Goal: Task Accomplishment & Management: Manage account settings

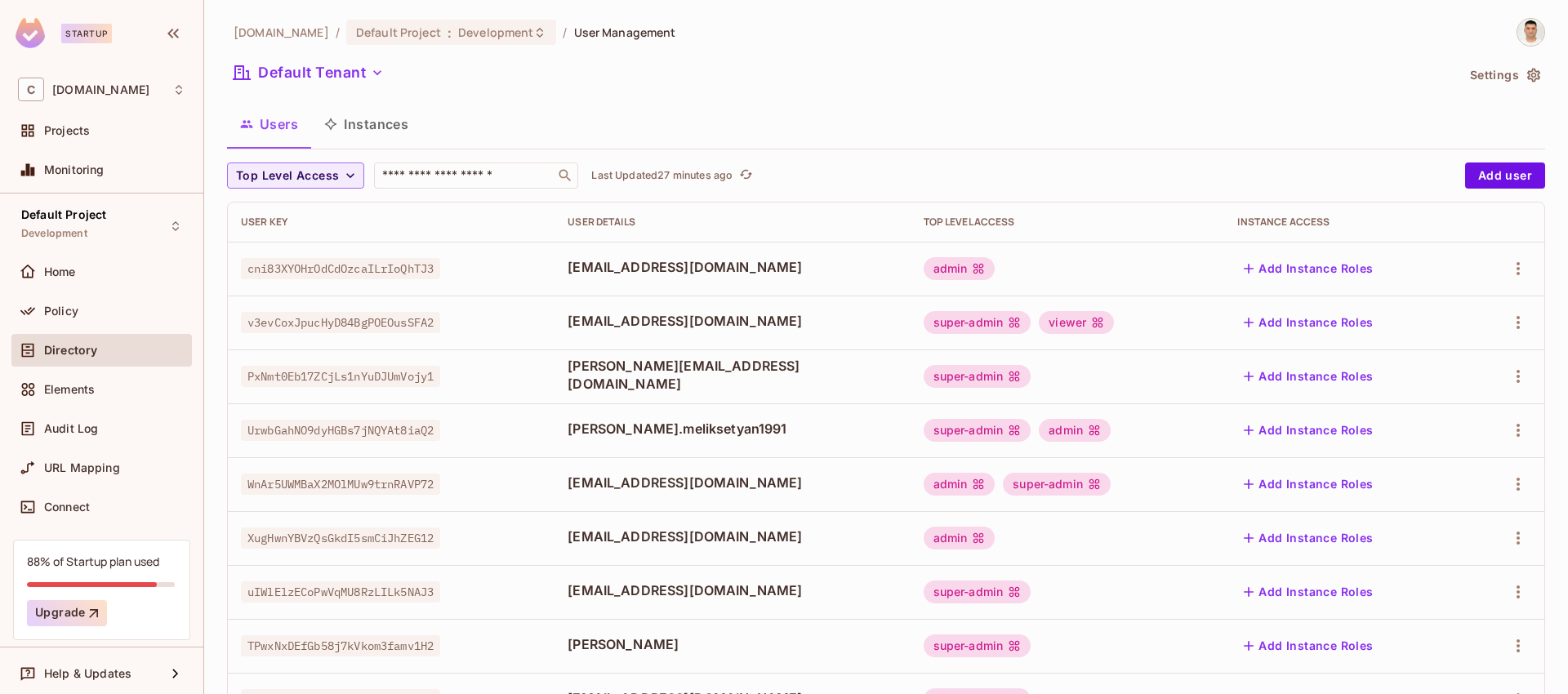
click at [523, 239] on th "User Key" at bounding box center [391, 223] width 326 height 39
click at [344, 175] on icon "button" at bounding box center [350, 175] width 16 height 16
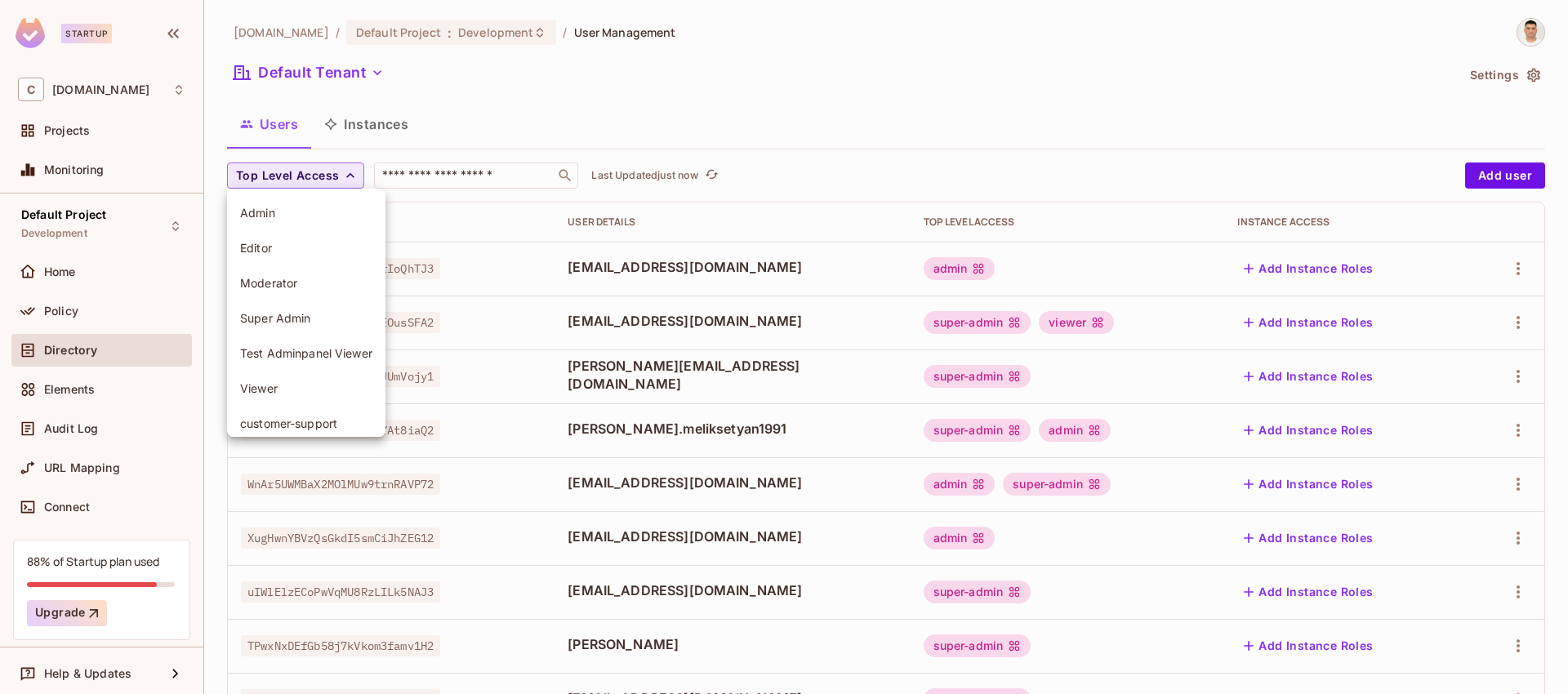
click at [304, 421] on span "customer-support" at bounding box center [307, 423] width 132 height 15
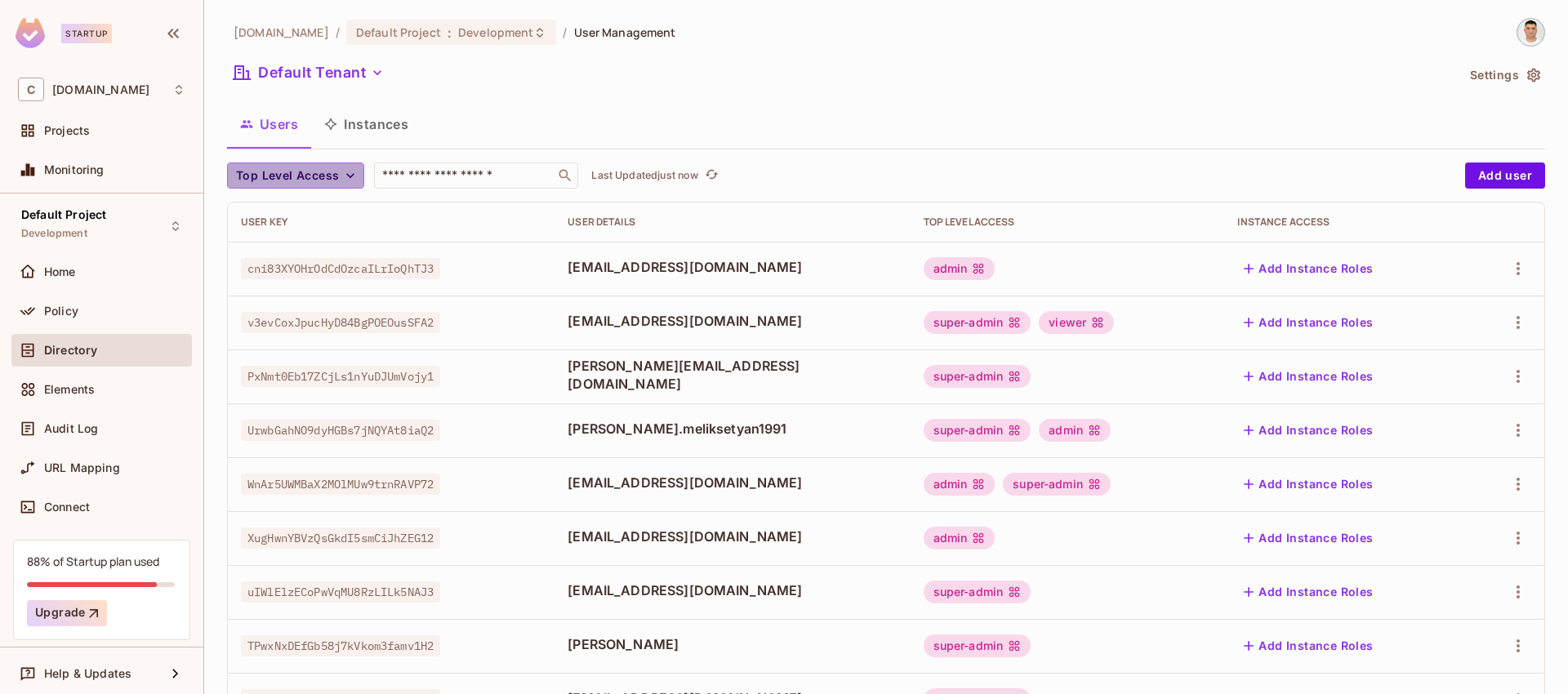
click at [333, 174] on span "Top Level Access" at bounding box center [287, 175] width 103 height 21
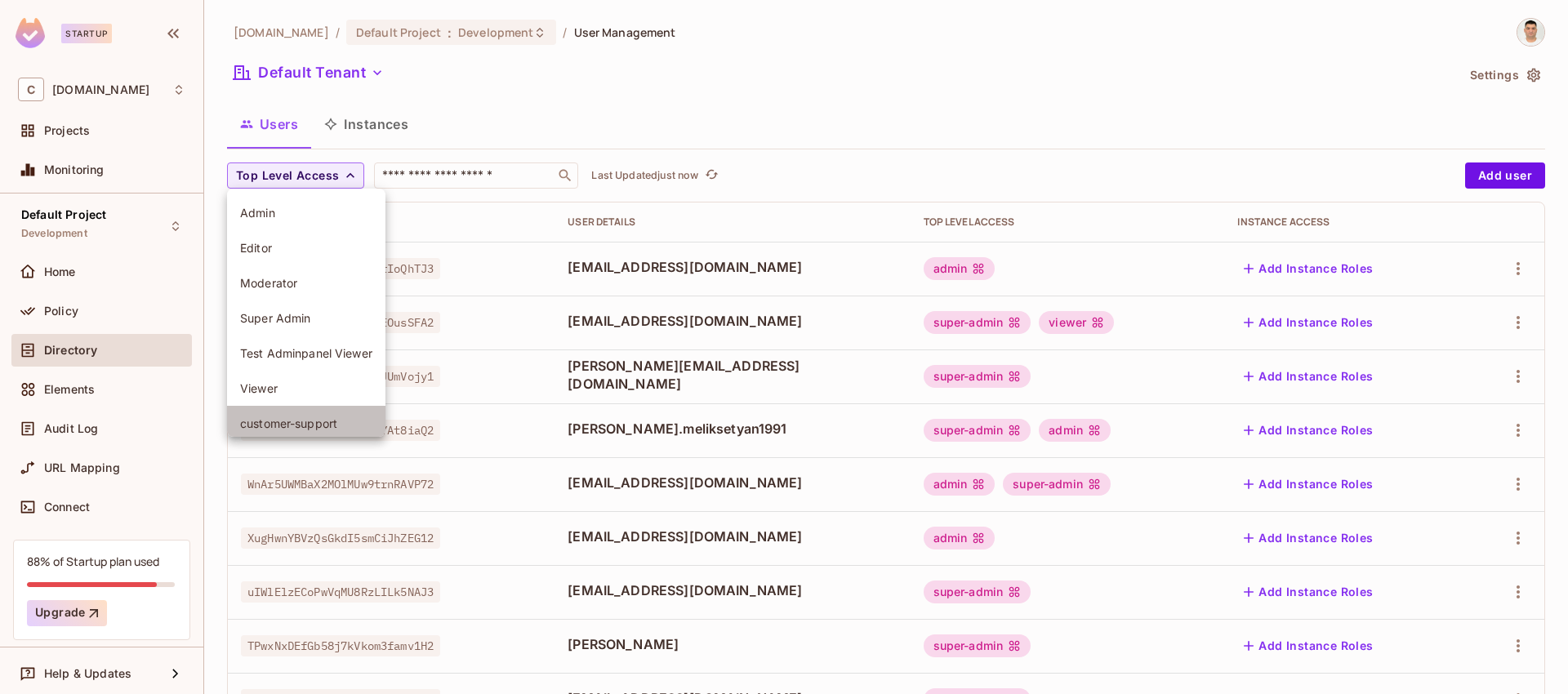
click at [285, 419] on span "customer-support" at bounding box center [307, 423] width 132 height 15
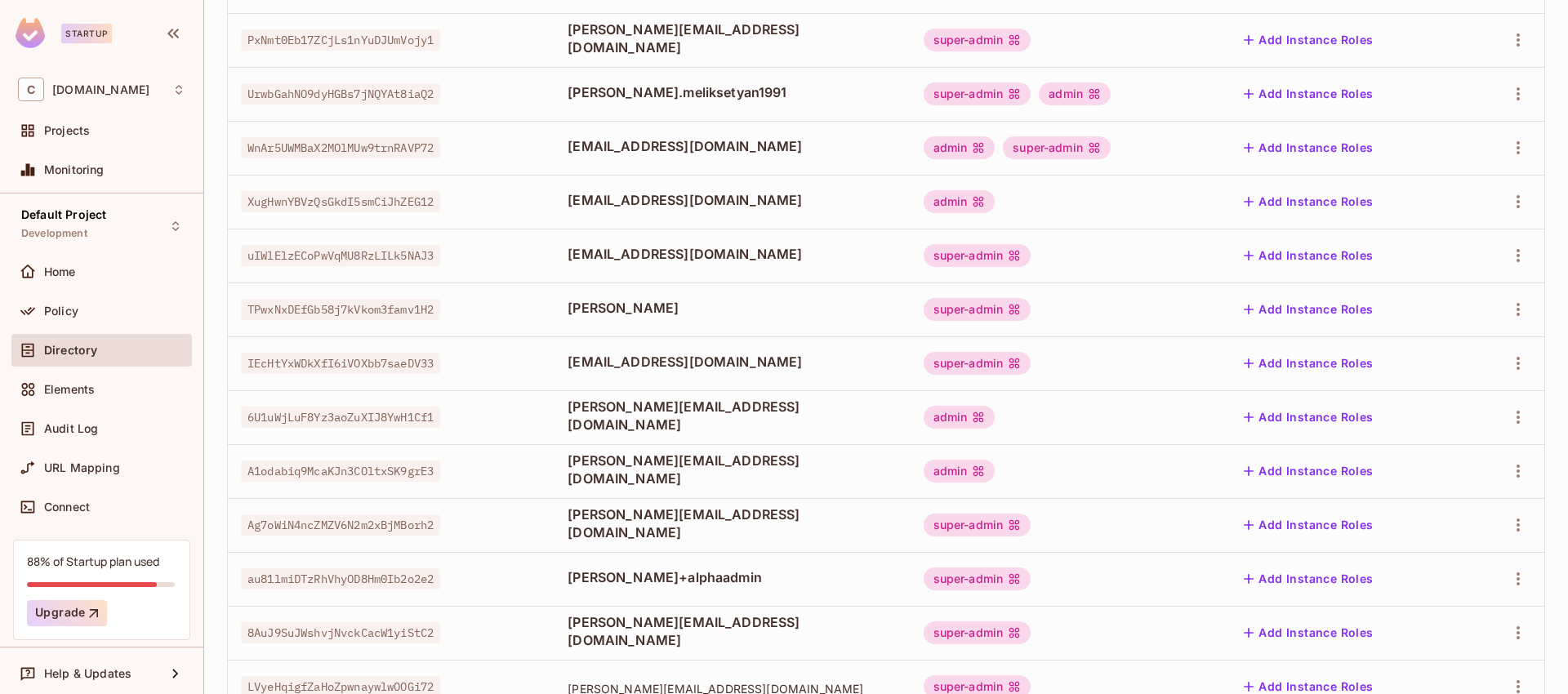
scroll to position [447, 0]
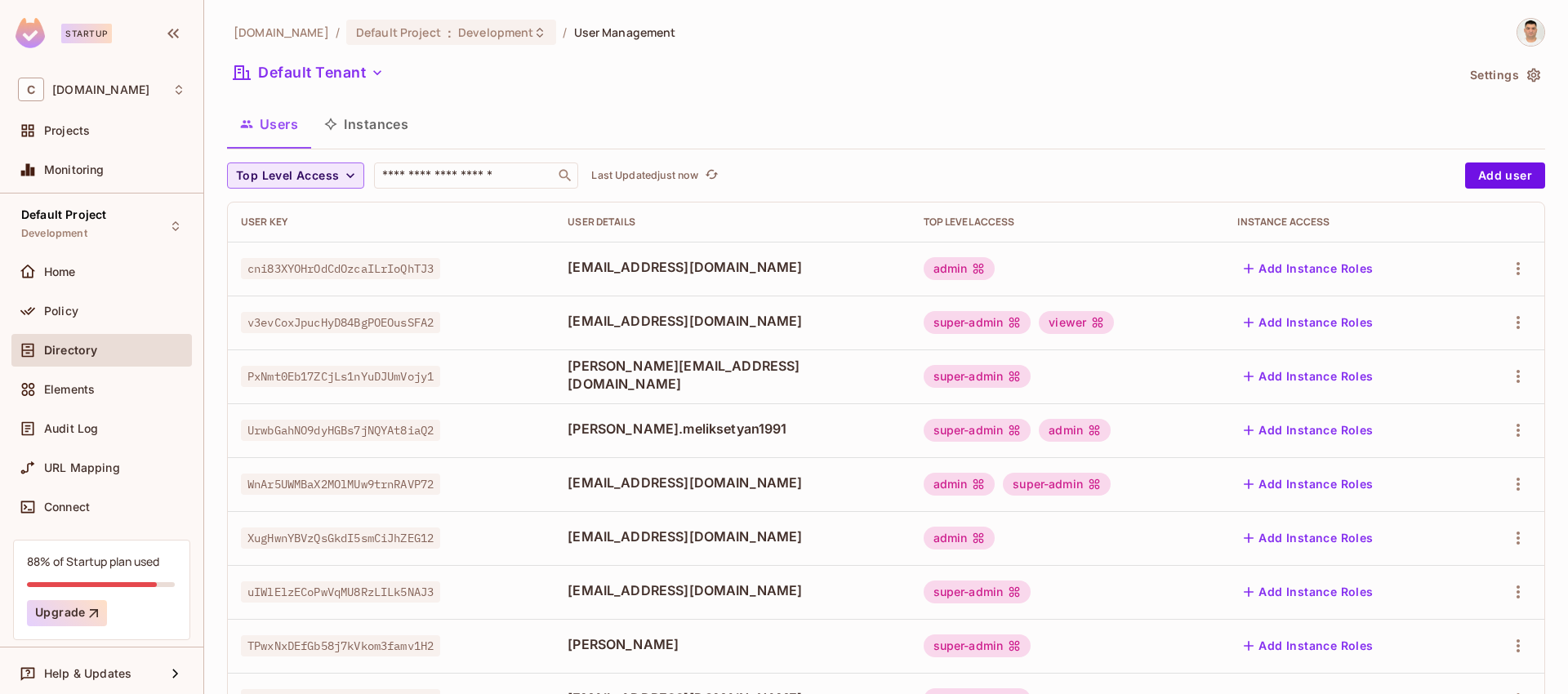
click at [333, 175] on span "Top Level Access" at bounding box center [287, 175] width 103 height 21
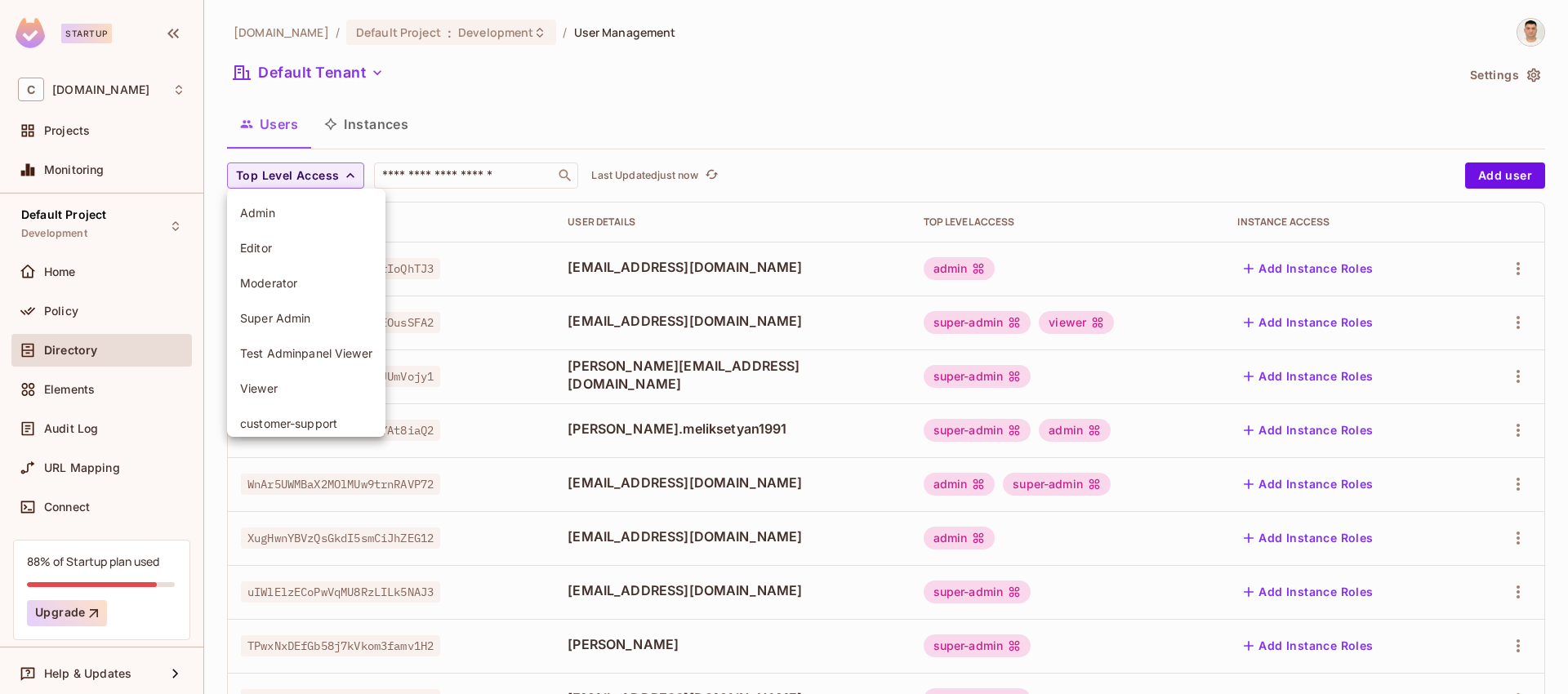
click at [304, 427] on span "customer-support" at bounding box center [307, 423] width 132 height 15
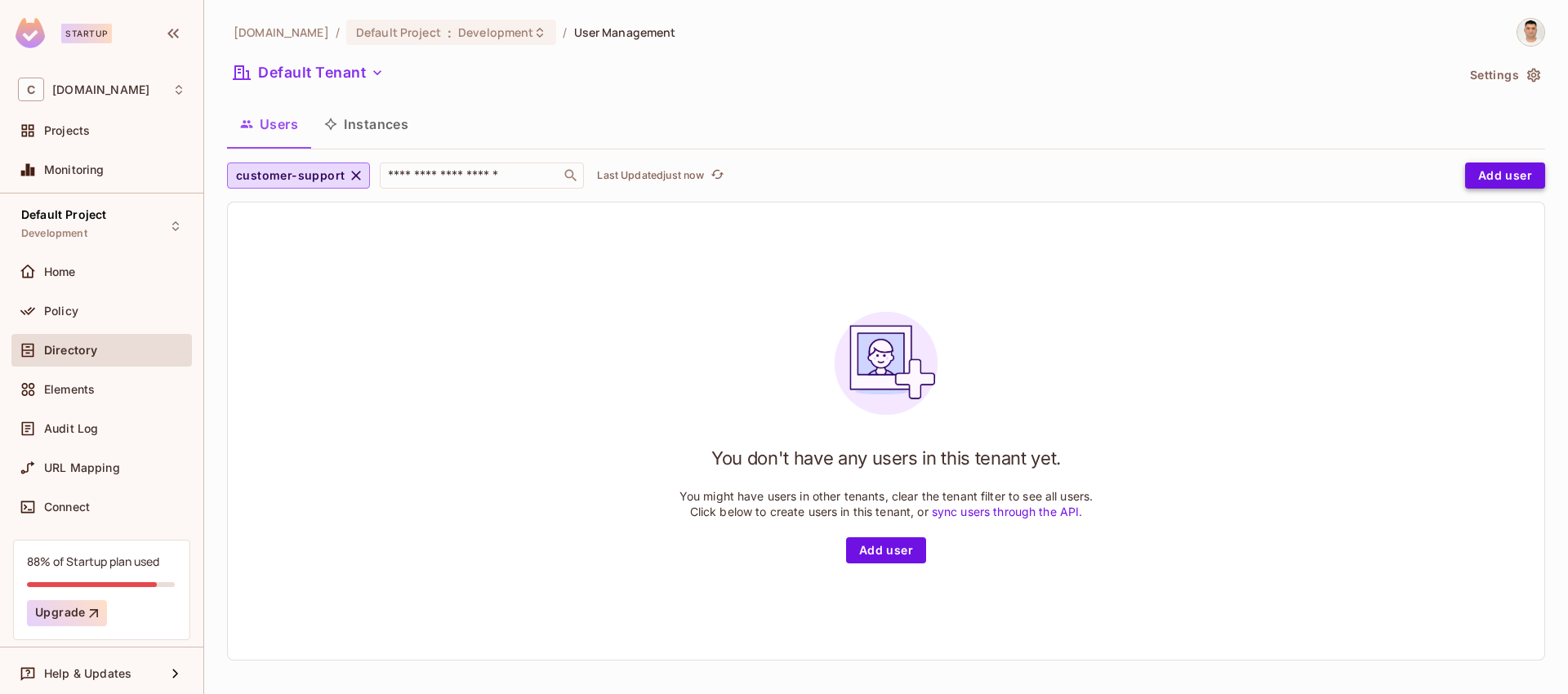
click at [1518, 177] on button "Add user" at bounding box center [1505, 175] width 80 height 26
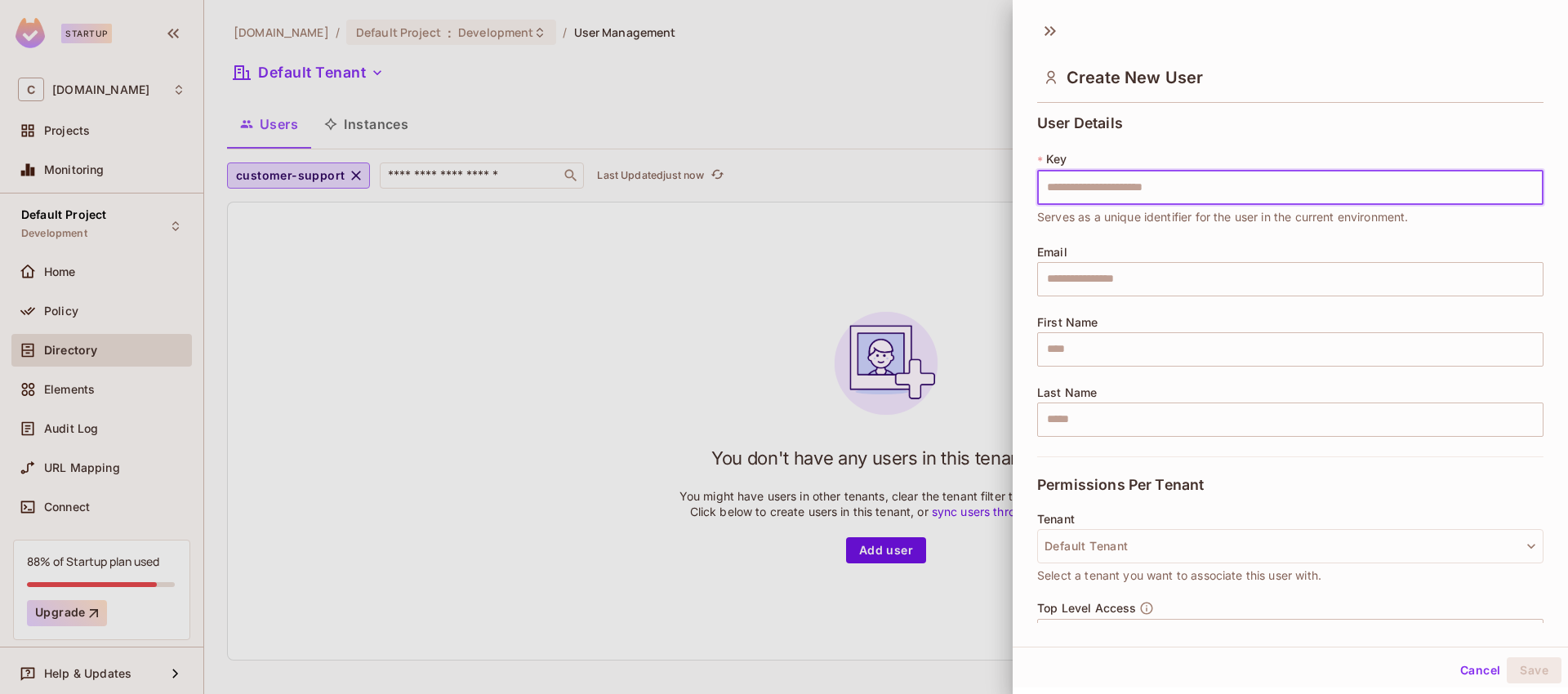
click at [561, 301] on div at bounding box center [784, 347] width 1568 height 694
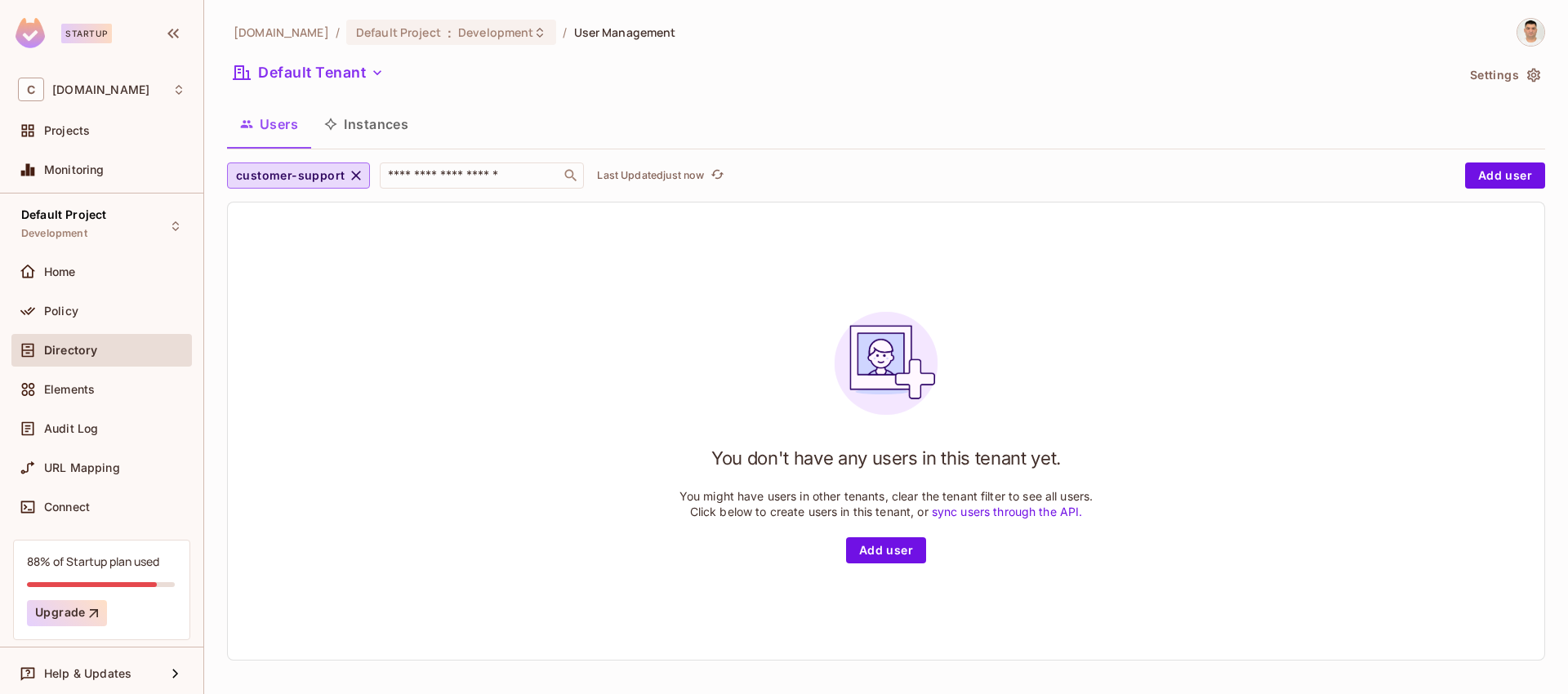
click at [313, 278] on div "You don't have any users in this tenant yet. You might have users in other tena…" at bounding box center [886, 432] width 1316 height 458
click at [559, 374] on div "You don't have any users in this tenant yet. You might have users in other tena…" at bounding box center [886, 432] width 1316 height 458
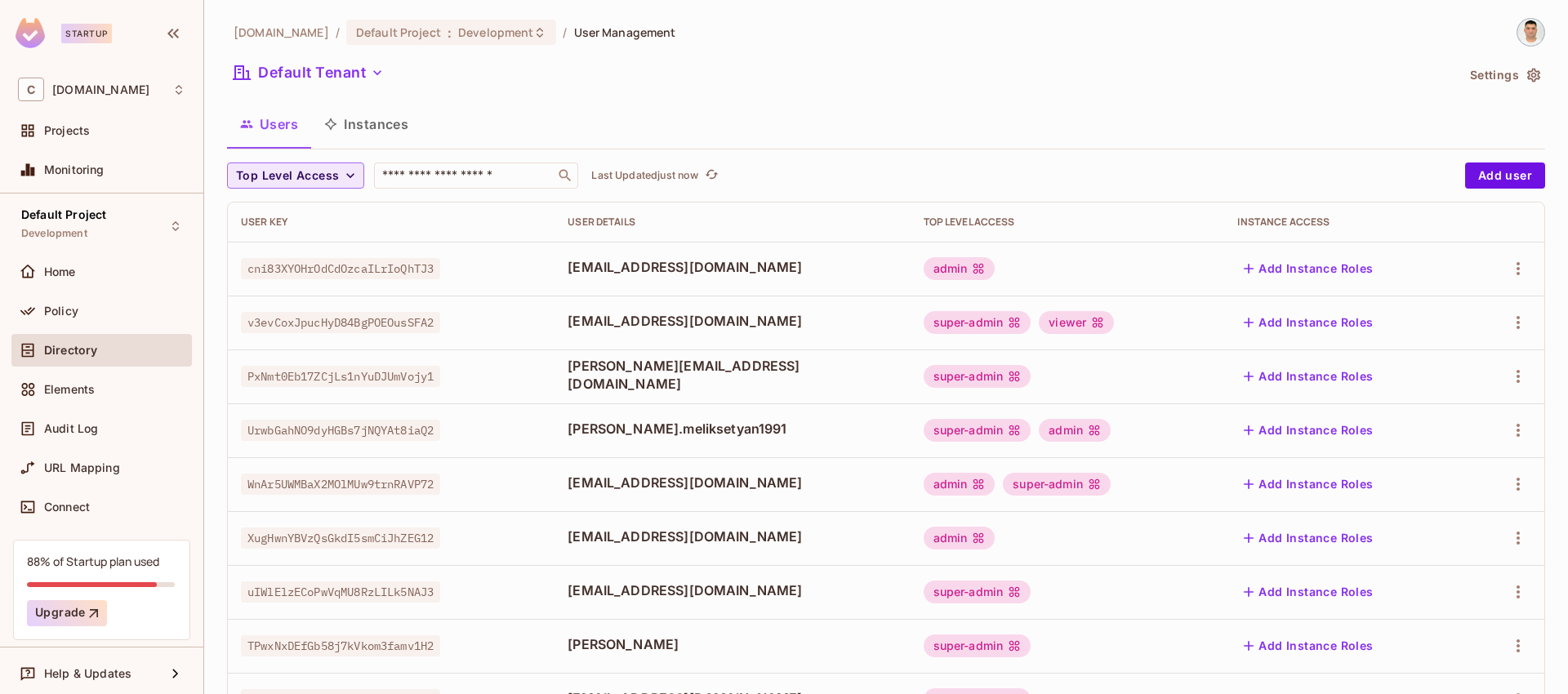
click at [343, 174] on icon "button" at bounding box center [350, 175] width 16 height 16
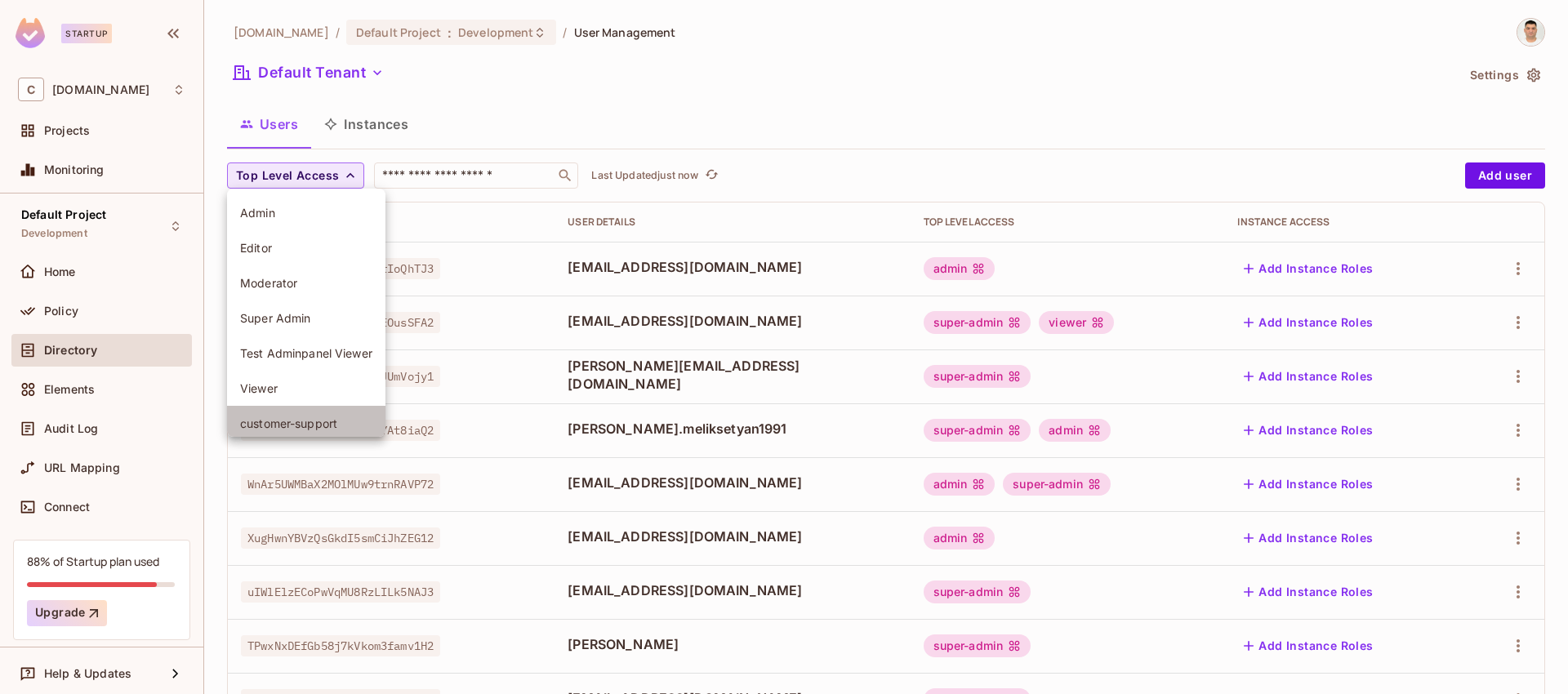
click at [305, 419] on span "customer-support" at bounding box center [307, 423] width 132 height 15
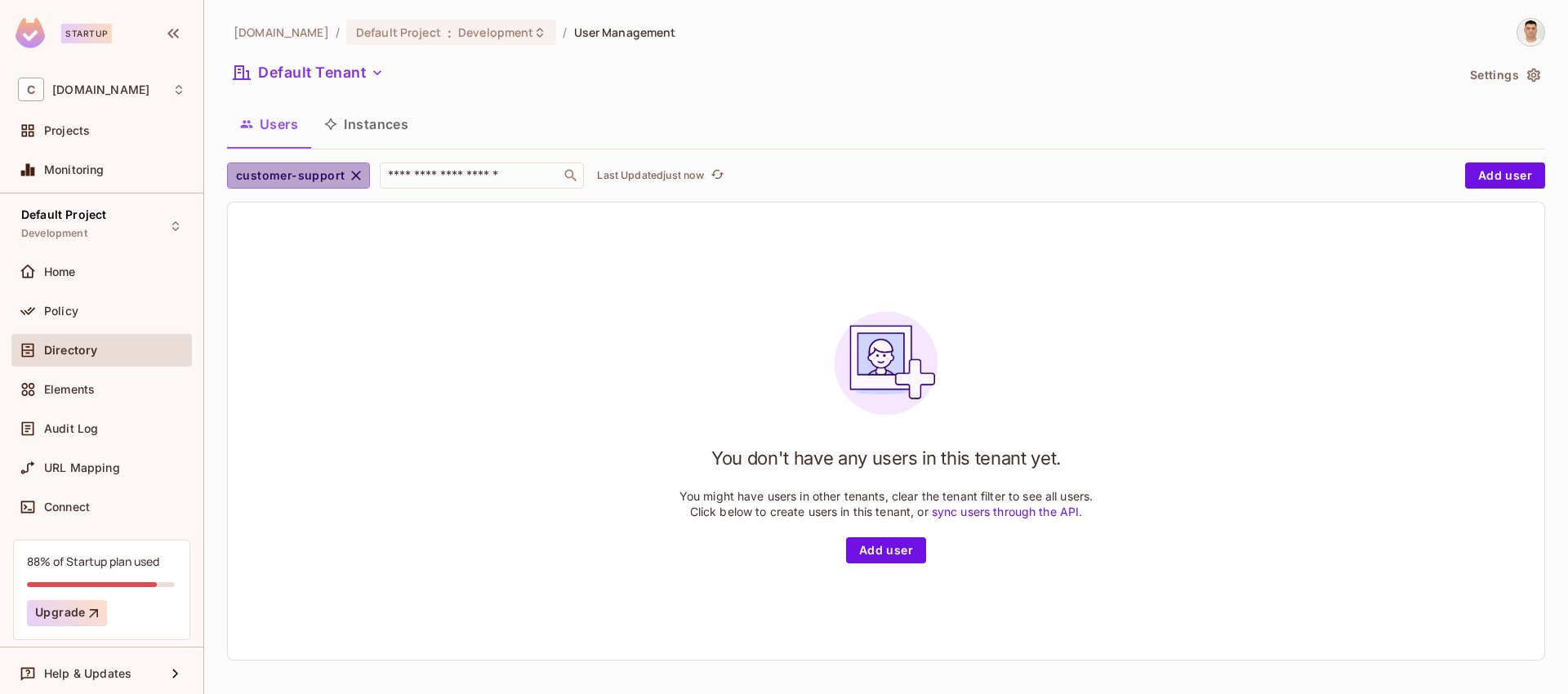
click at [348, 170] on icon "button" at bounding box center [356, 175] width 16 height 16
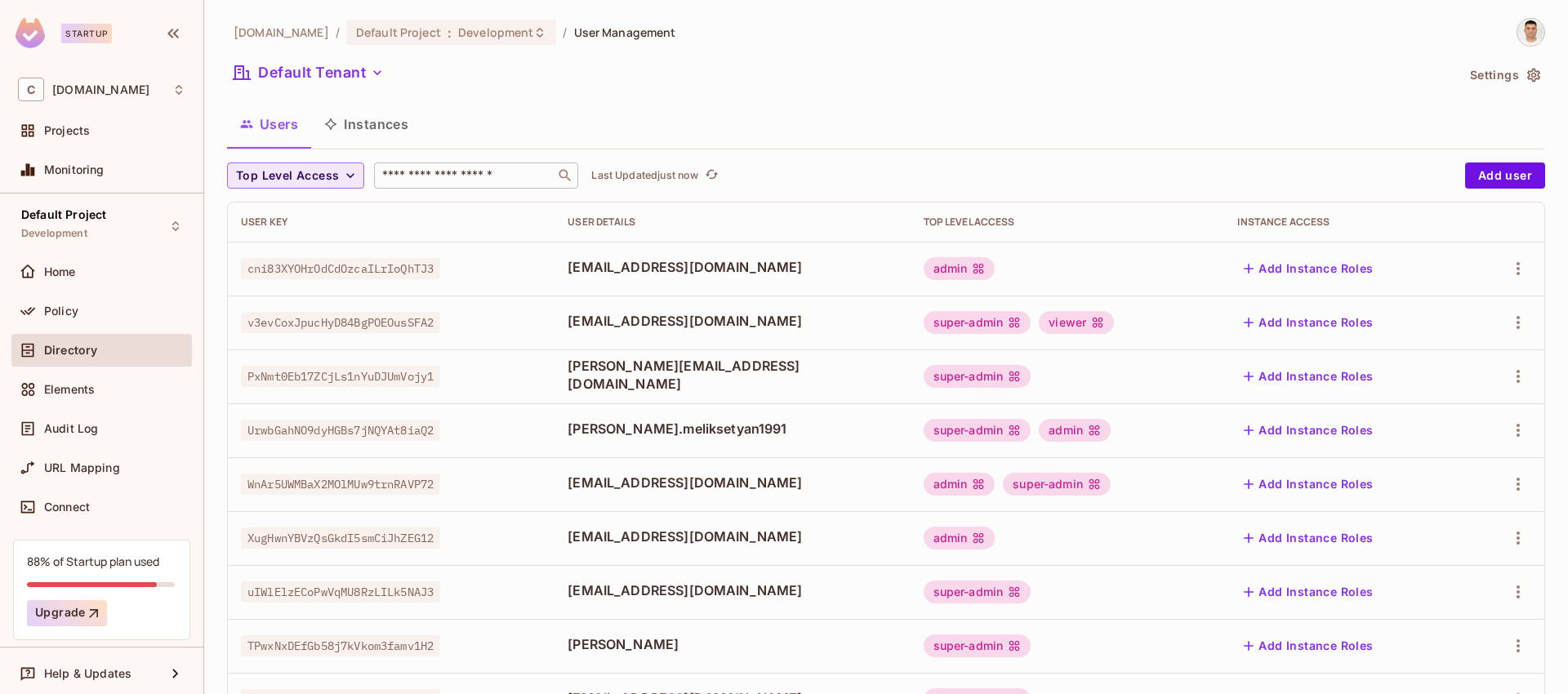
click at [445, 182] on input "text" at bounding box center [465, 175] width 172 height 16
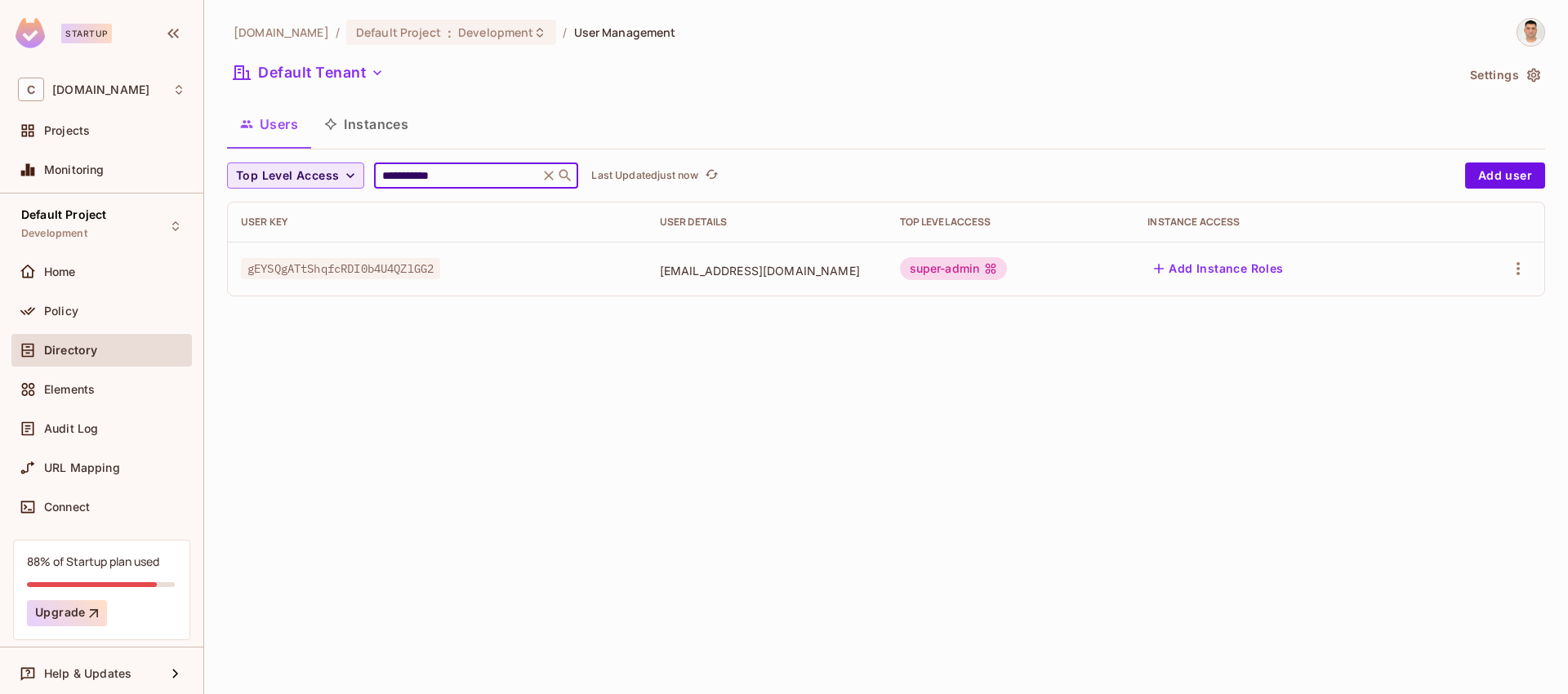
type input "**********"
click at [397, 269] on span "gEYSQgATtShqfcRDI0b4U4QZlGG2" at bounding box center [340, 269] width 199 height 21
click at [455, 258] on td "gEYSQgATtShqfcRDI0b4U4QZlGG2" at bounding box center [437, 268] width 419 height 54
drag, startPoint x: 552, startPoint y: 176, endPoint x: 427, endPoint y: 366, distance: 227.4
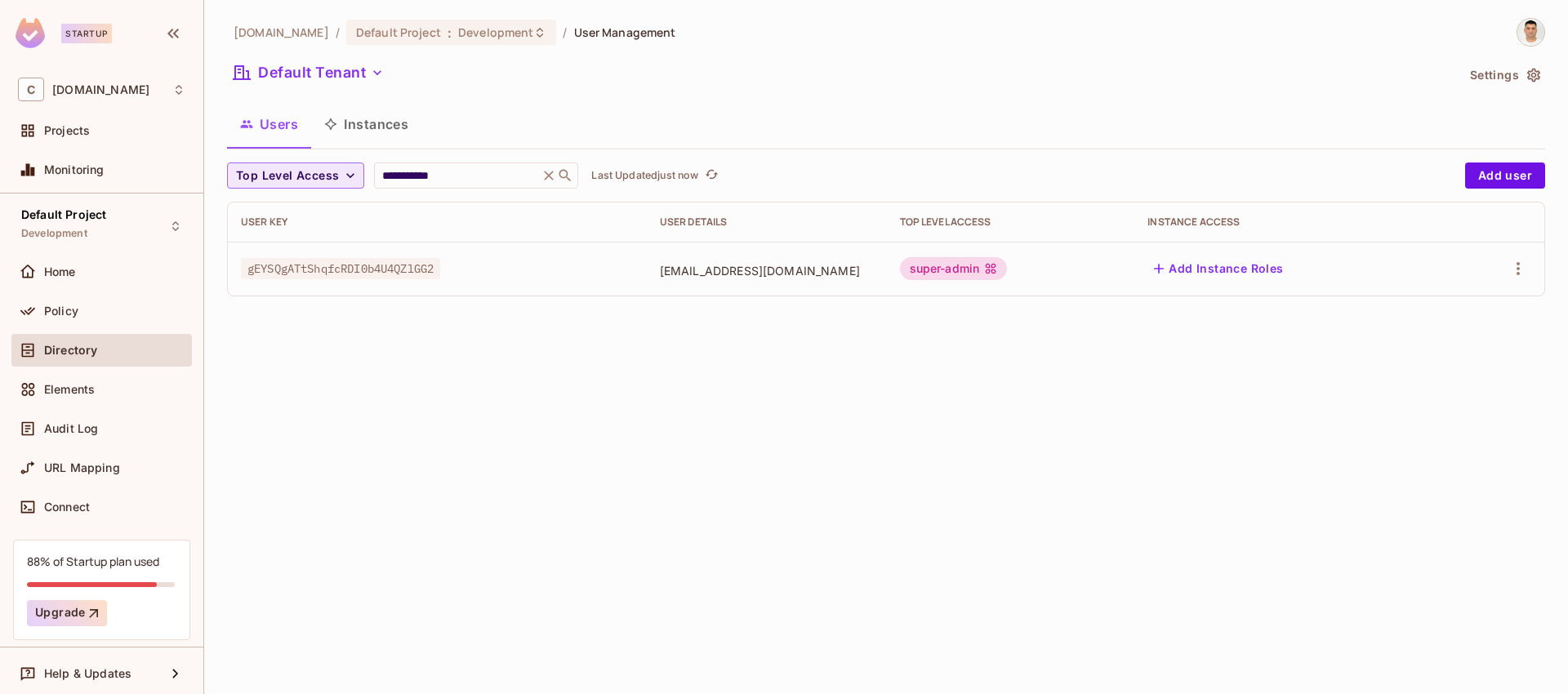
click at [552, 176] on icon at bounding box center [549, 175] width 16 height 16
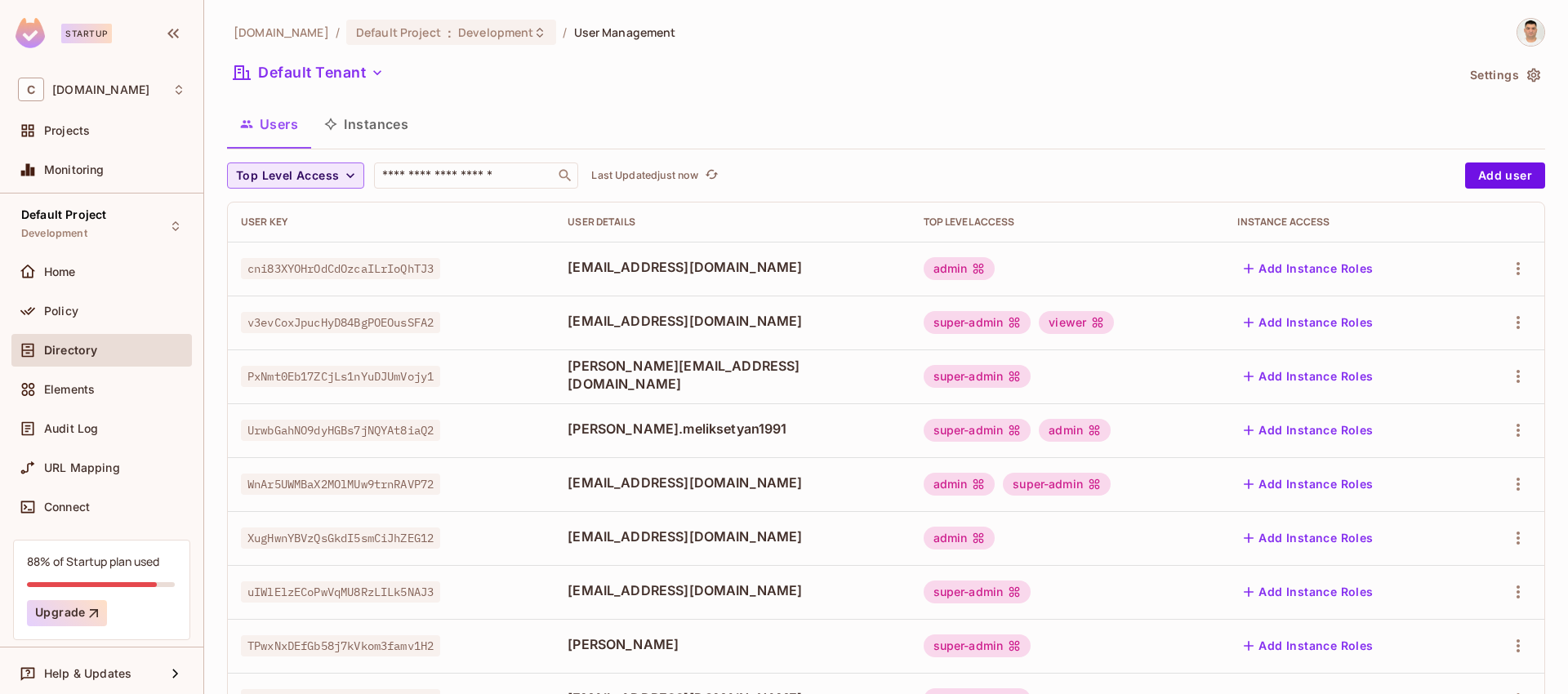
click at [539, 460] on td "WnAr5UWMBaX2MOlMUw9trnRAVP72" at bounding box center [391, 485] width 326 height 54
click at [421, 182] on input "text" at bounding box center [465, 175] width 172 height 16
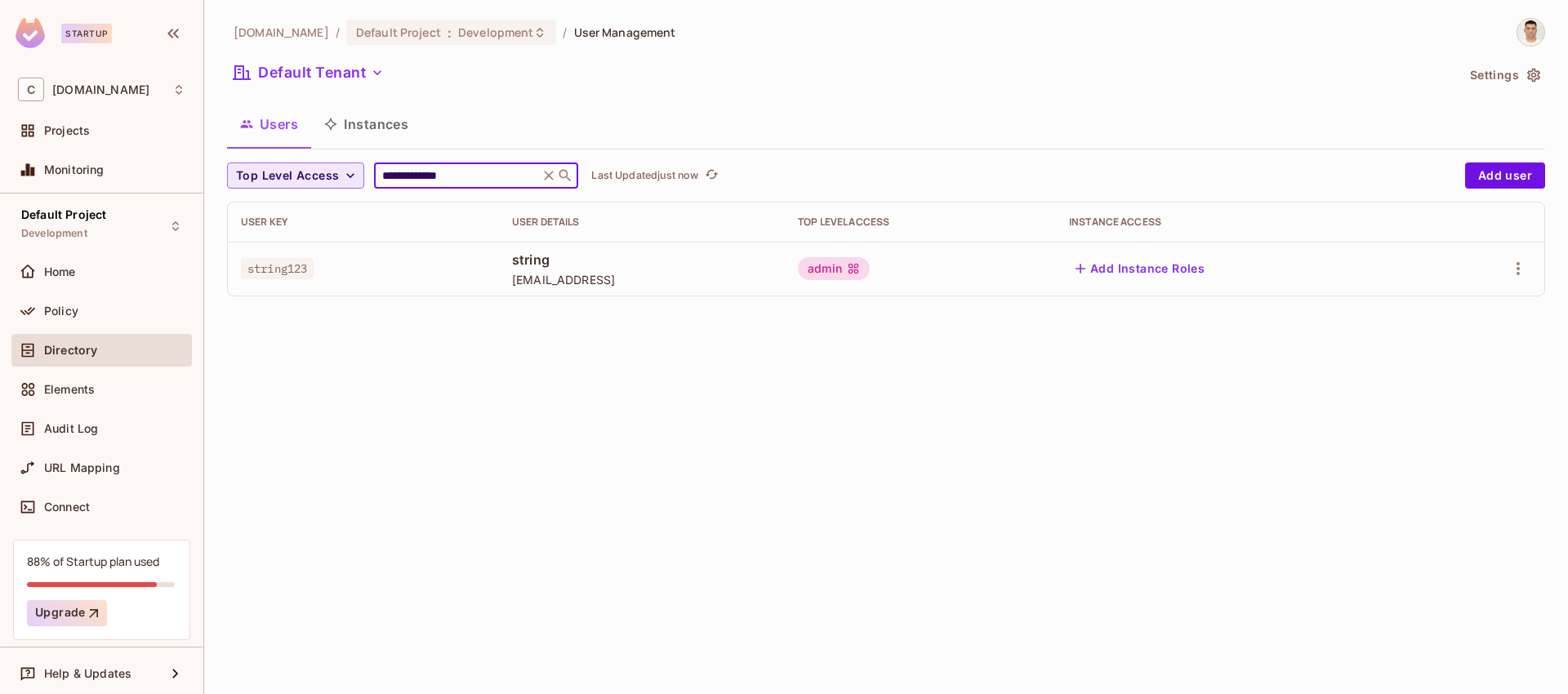
type input "**********"
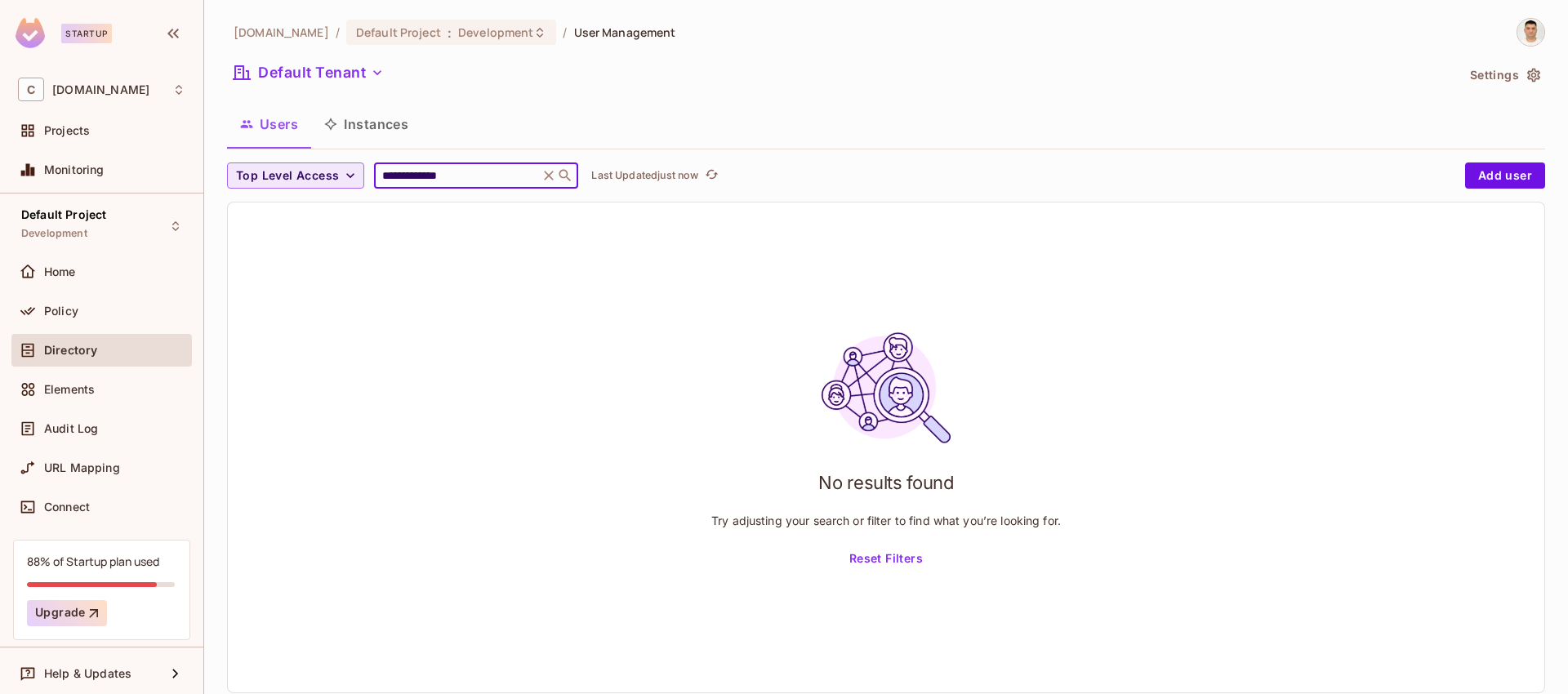
click at [474, 177] on input "**********" at bounding box center [457, 175] width 156 height 16
click at [458, 323] on div "No results found Try adjusting your search or filter to find what you’re lookin…" at bounding box center [886, 448] width 1316 height 490
click at [557, 266] on div "No results found Try adjusting your search or filter to find what you’re lookin…" at bounding box center [886, 448] width 1316 height 490
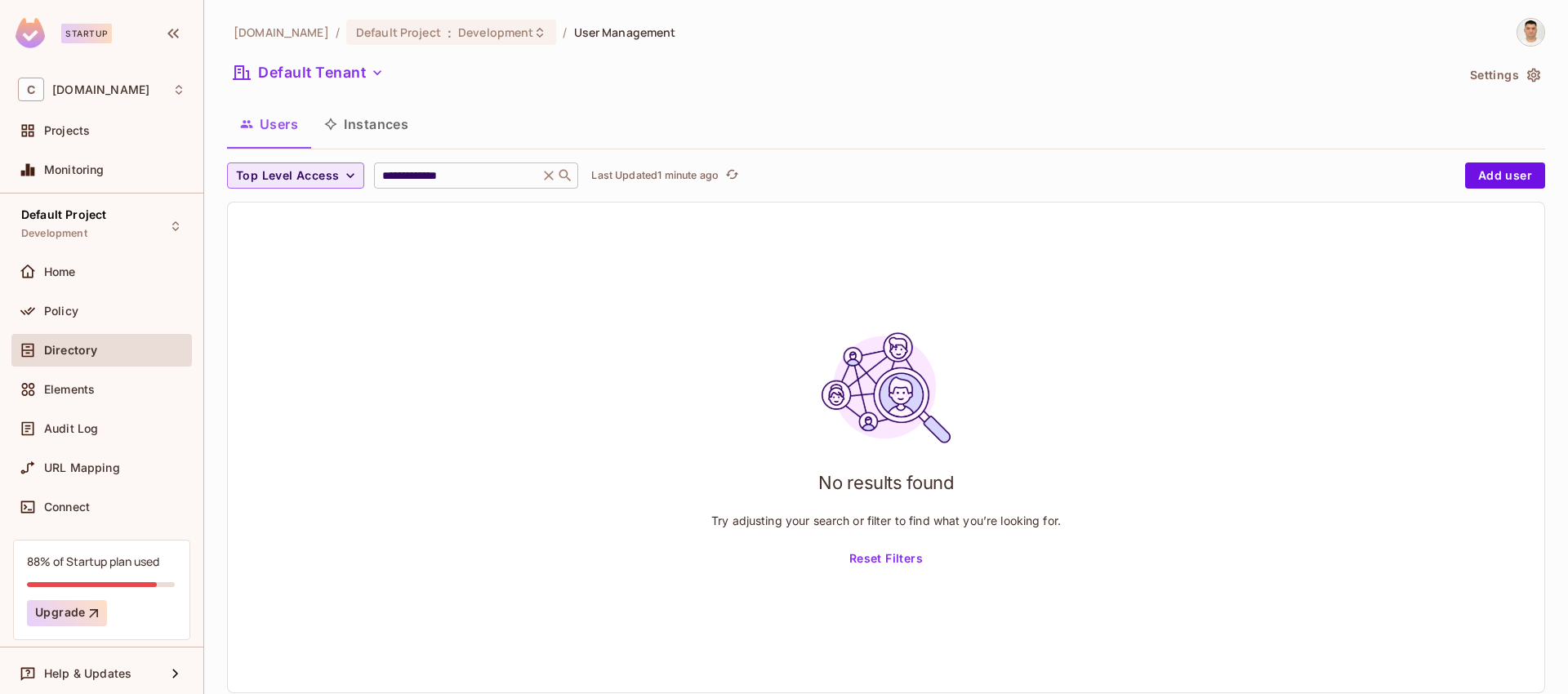
click at [488, 182] on input "**********" at bounding box center [457, 175] width 156 height 16
click at [448, 177] on input "**********" at bounding box center [457, 175] width 156 height 16
drag, startPoint x: 413, startPoint y: 174, endPoint x: 487, endPoint y: 173, distance: 74.0
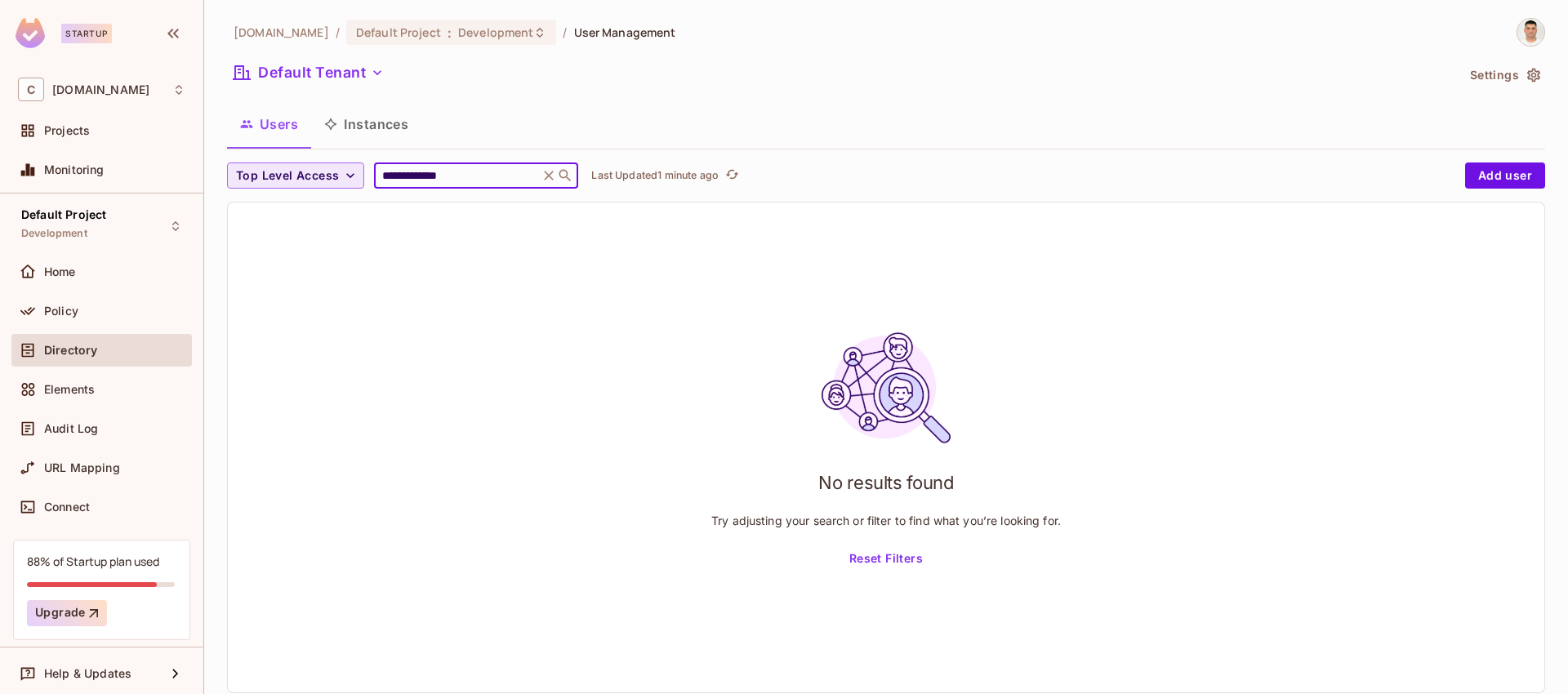
click at [487, 173] on input "**********" at bounding box center [457, 175] width 156 height 16
click at [618, 274] on div "No results found Try adjusting your search or filter to find what you’re lookin…" at bounding box center [886, 448] width 1316 height 490
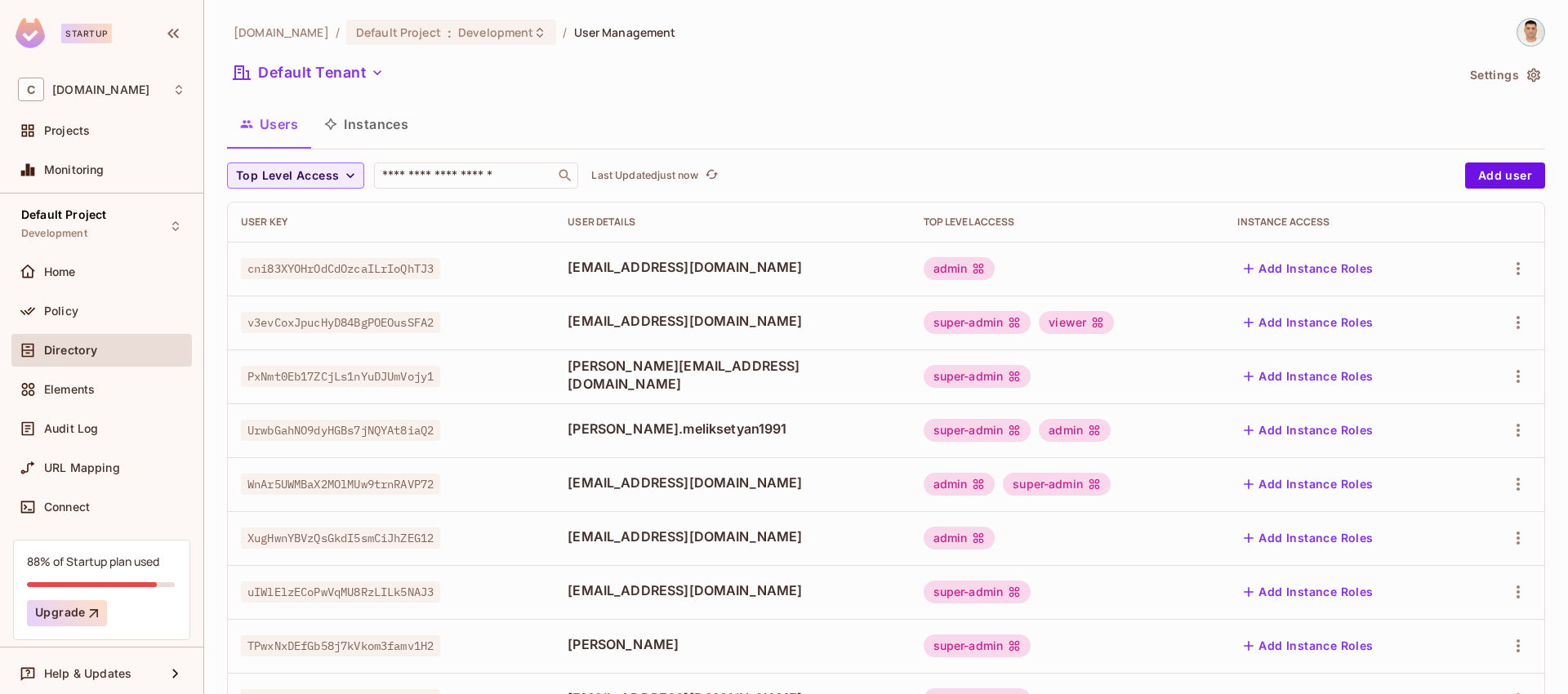
click at [855, 104] on div "Users Instances" at bounding box center [886, 124] width 1318 height 41
click at [891, 127] on div "Users Instances" at bounding box center [886, 124] width 1318 height 41
click at [297, 173] on span "Top Level Access" at bounding box center [287, 175] width 103 height 21
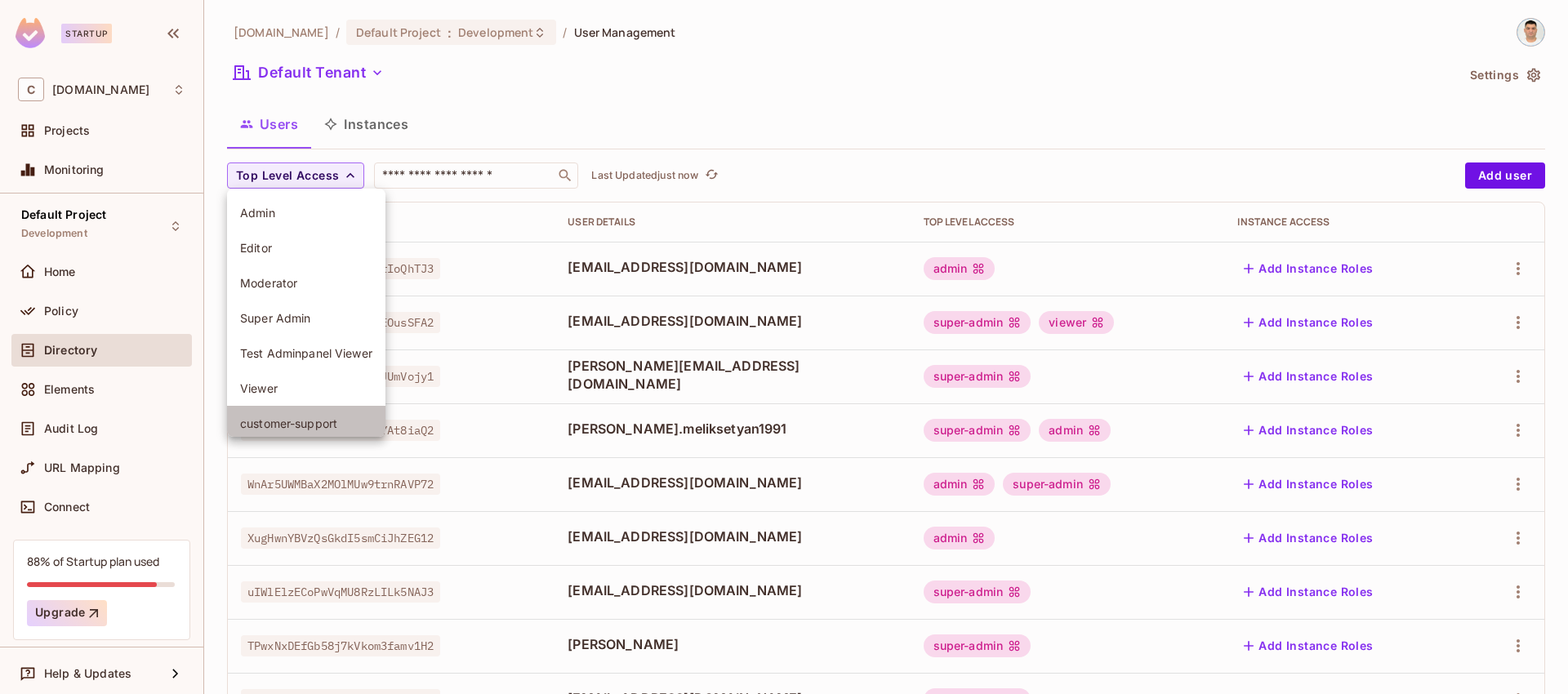
click at [298, 420] on span "customer-support" at bounding box center [307, 423] width 132 height 15
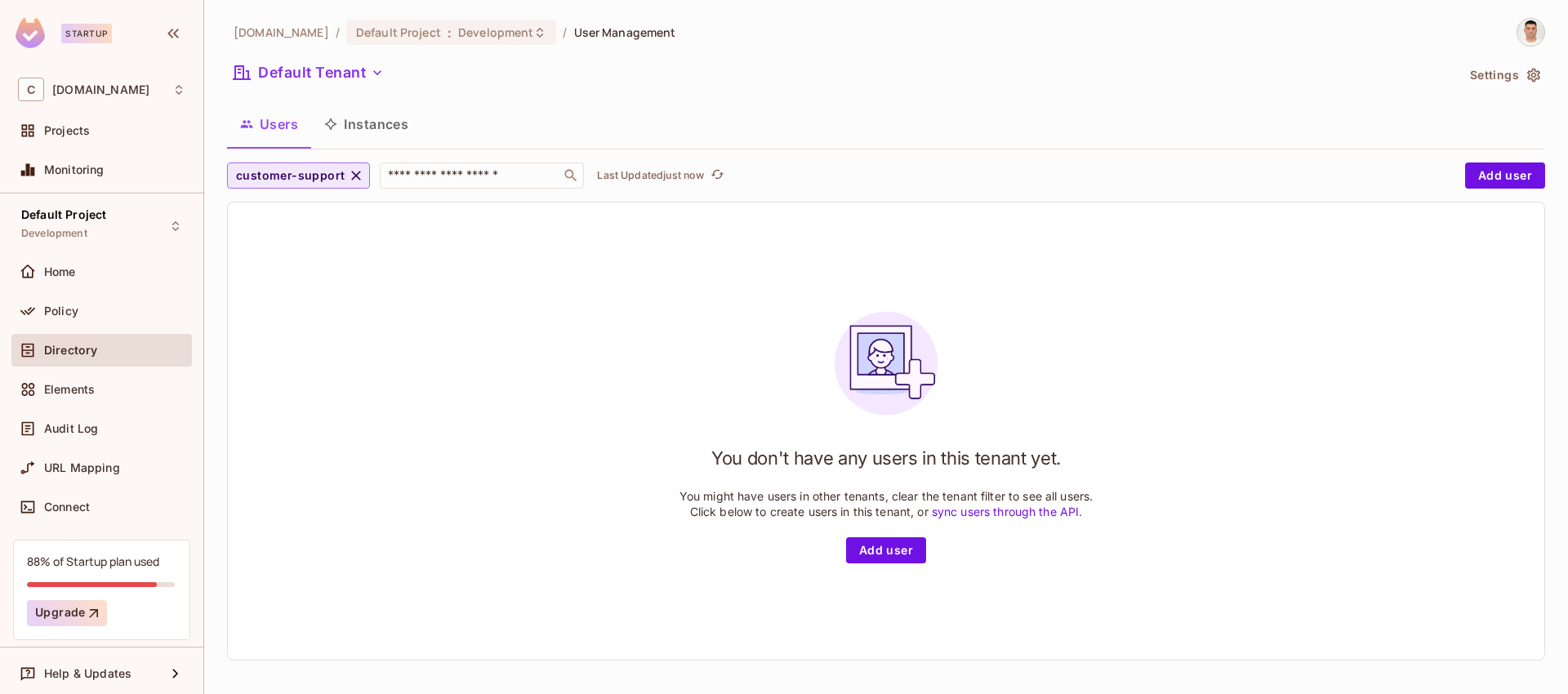
click at [343, 173] on button "customer-support" at bounding box center [299, 175] width 143 height 26
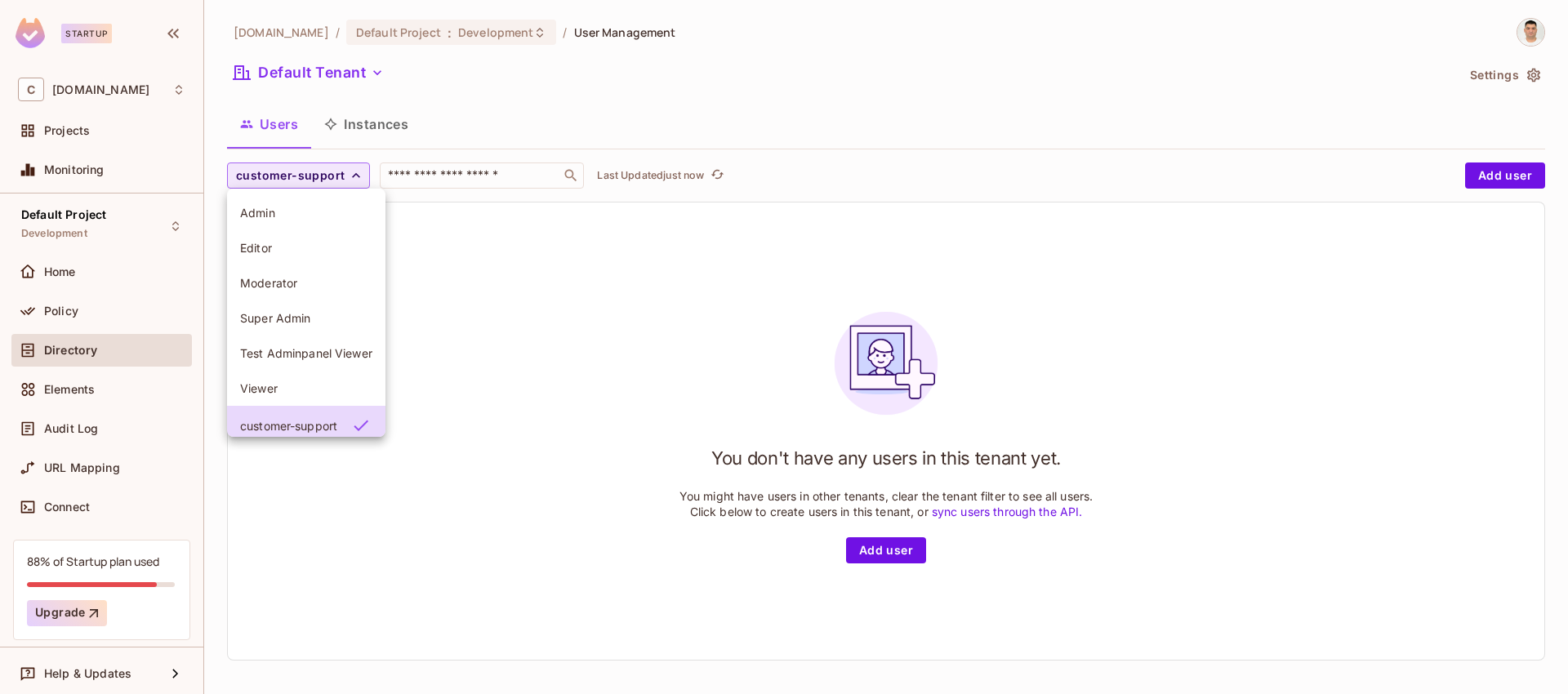
scroll to position [8, 0]
click at [287, 204] on span "Admin" at bounding box center [307, 204] width 132 height 15
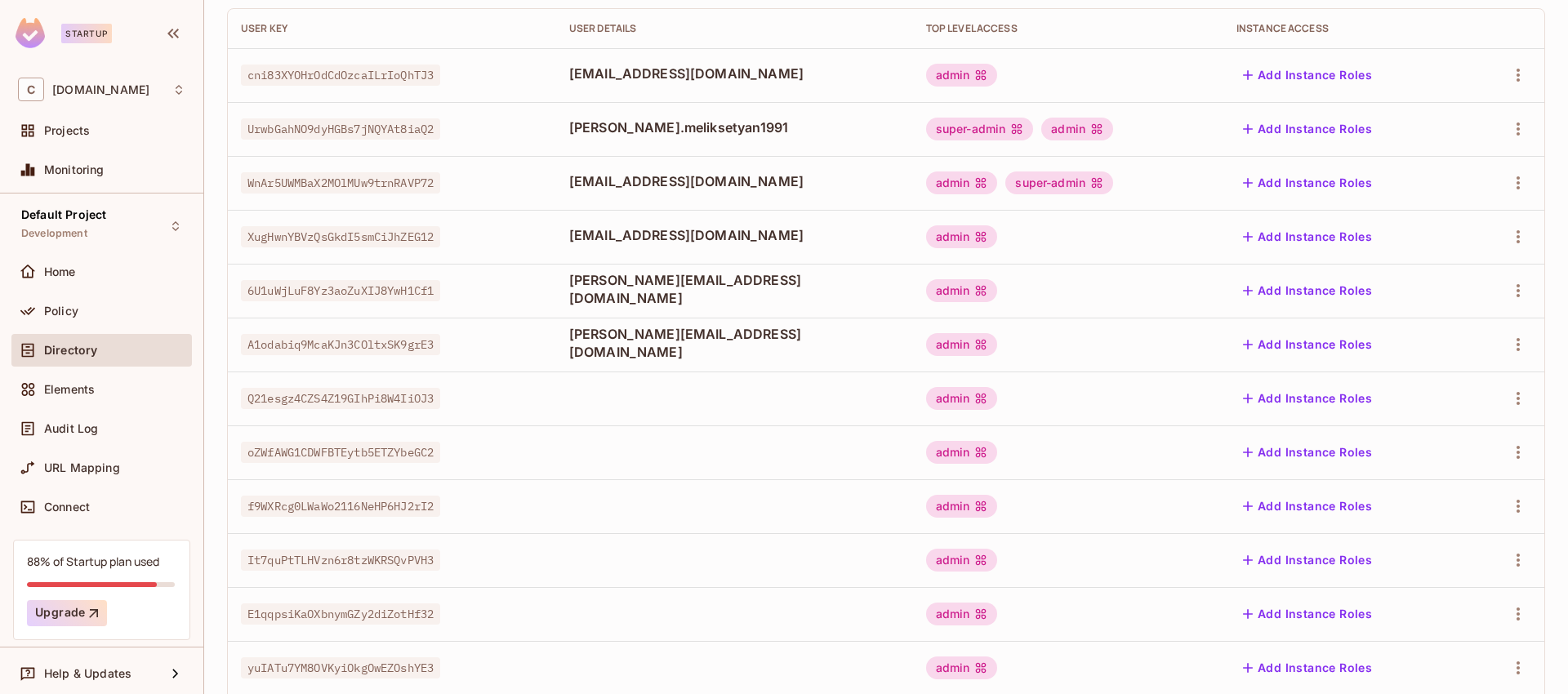
scroll to position [0, 0]
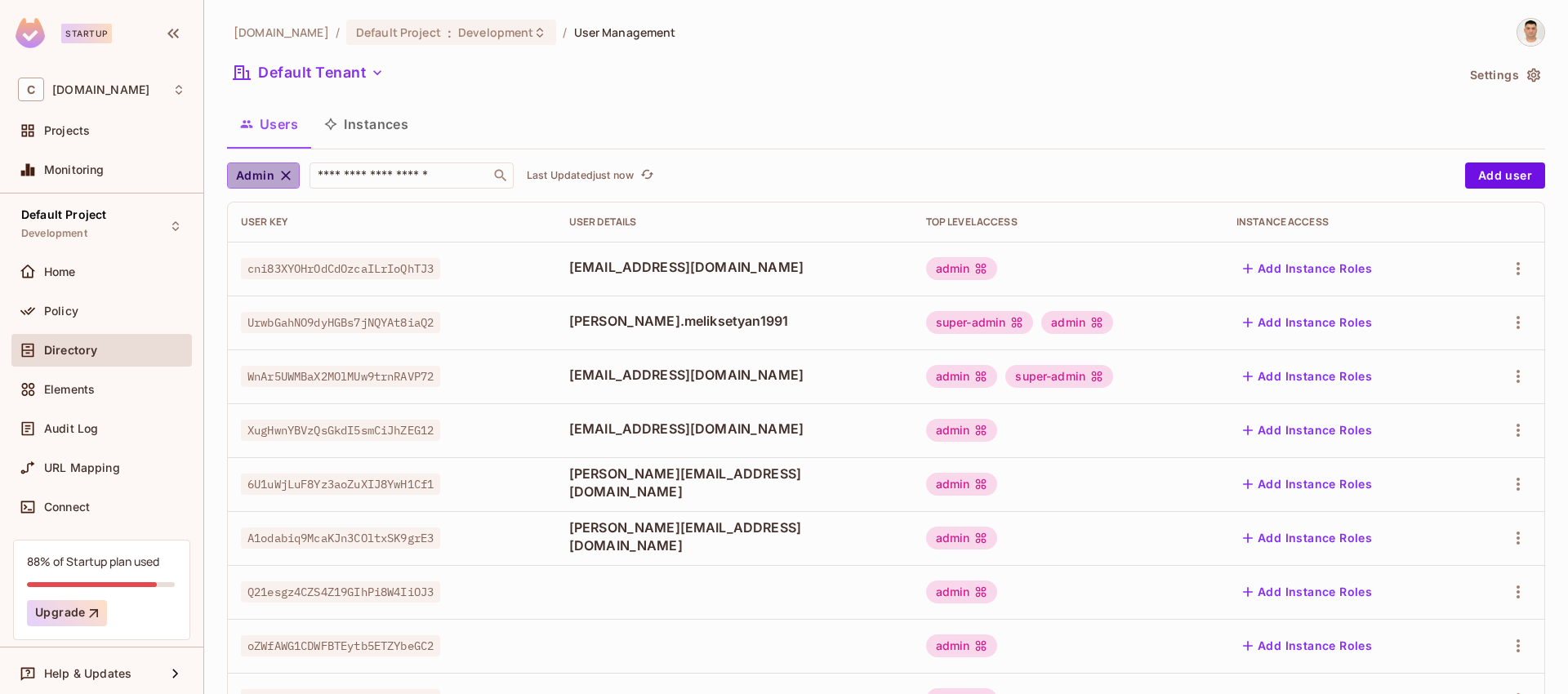
click at [288, 175] on icon "button" at bounding box center [286, 175] width 16 height 16
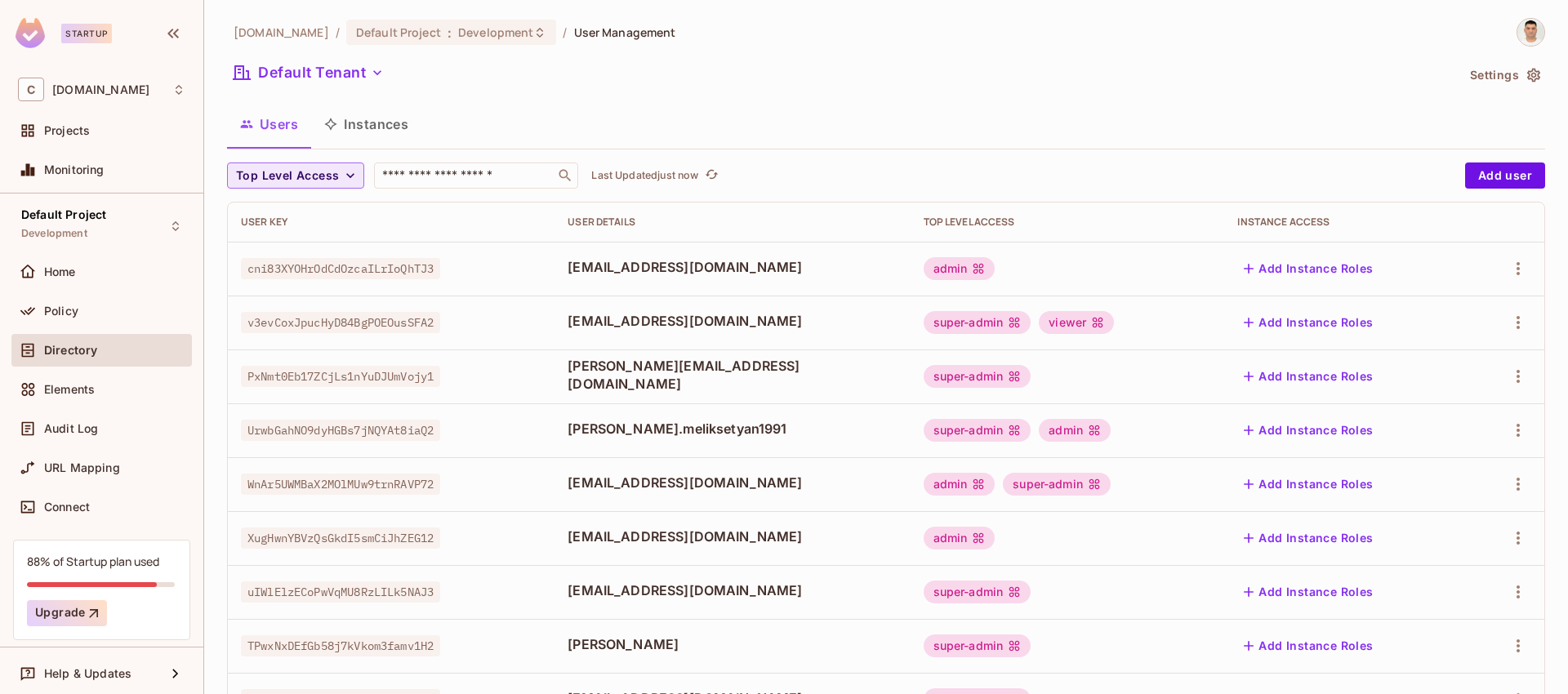
click at [318, 174] on span "Top Level Access" at bounding box center [287, 175] width 103 height 21
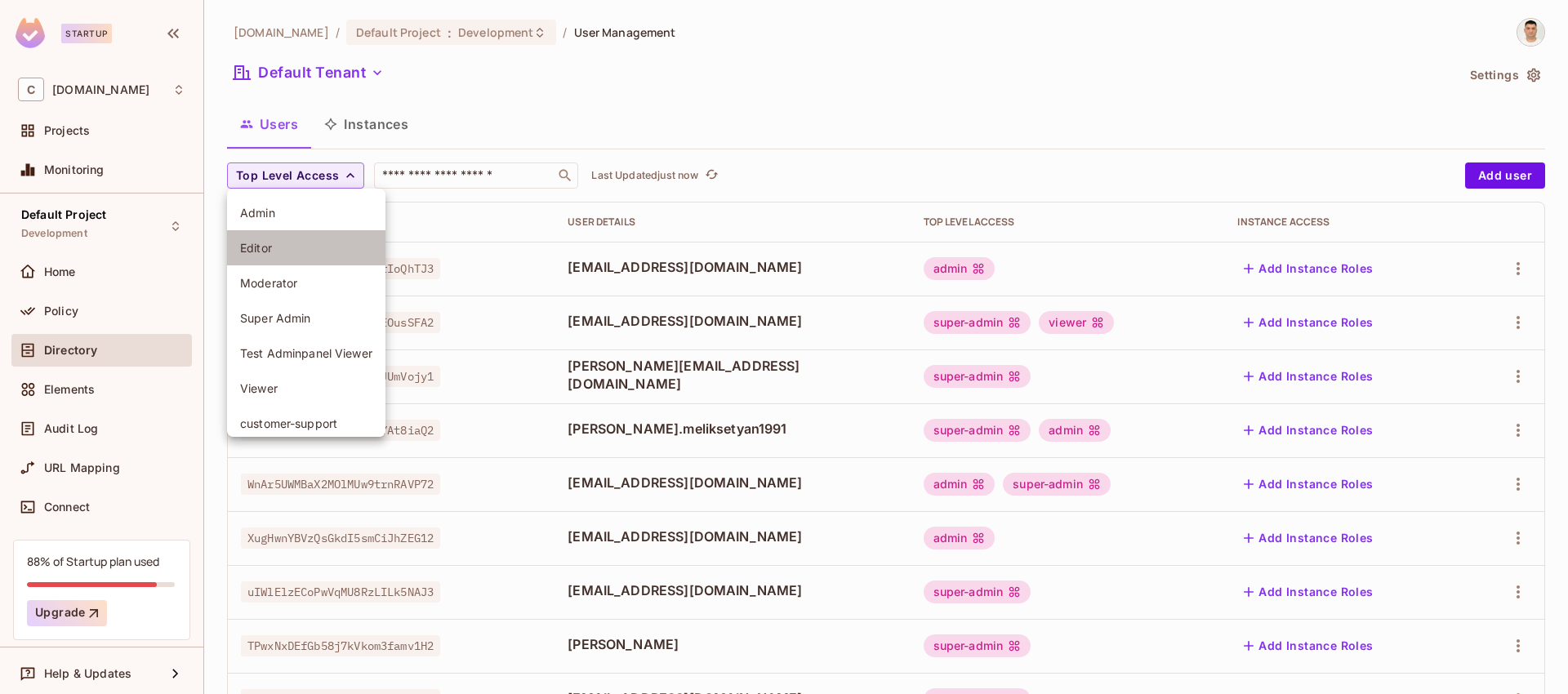
click at [274, 250] on span "Editor" at bounding box center [307, 248] width 132 height 15
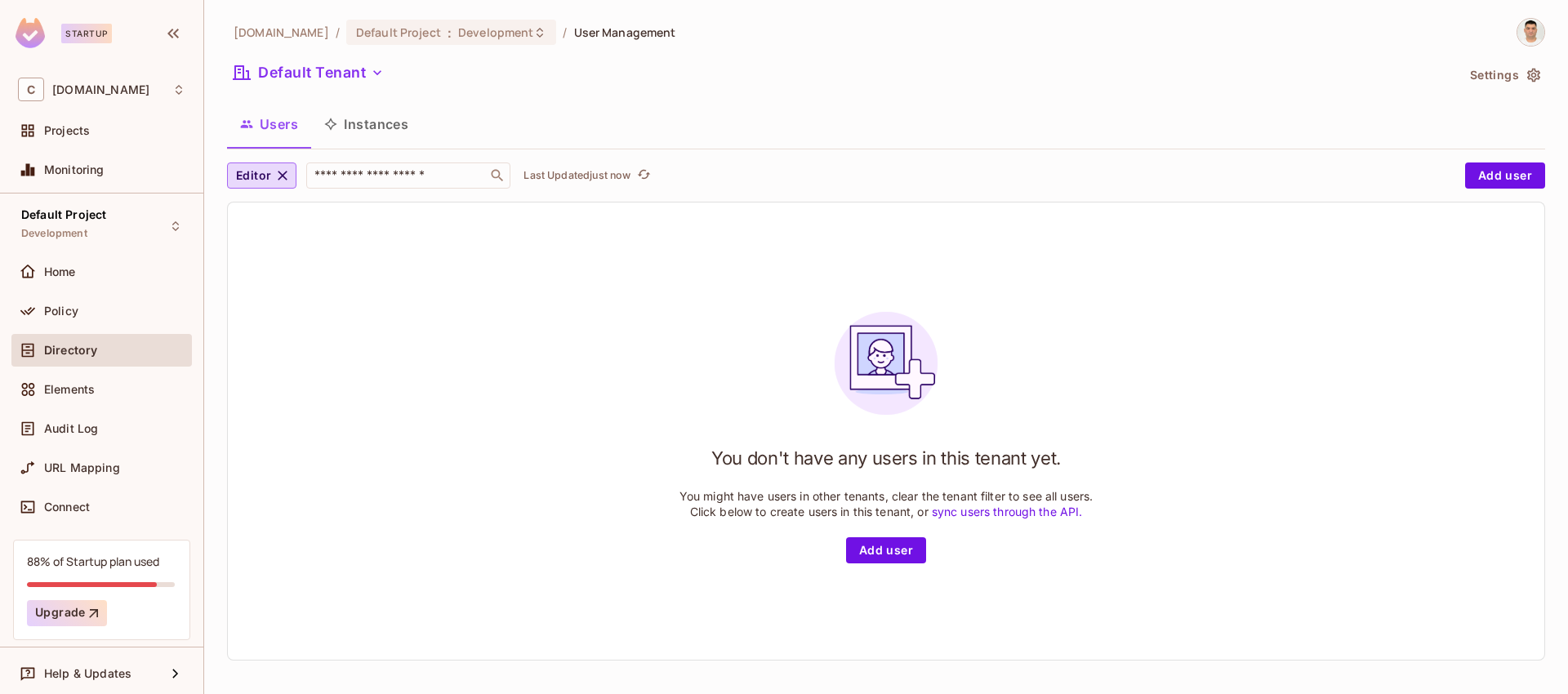
click at [278, 180] on icon "button" at bounding box center [282, 175] width 10 height 10
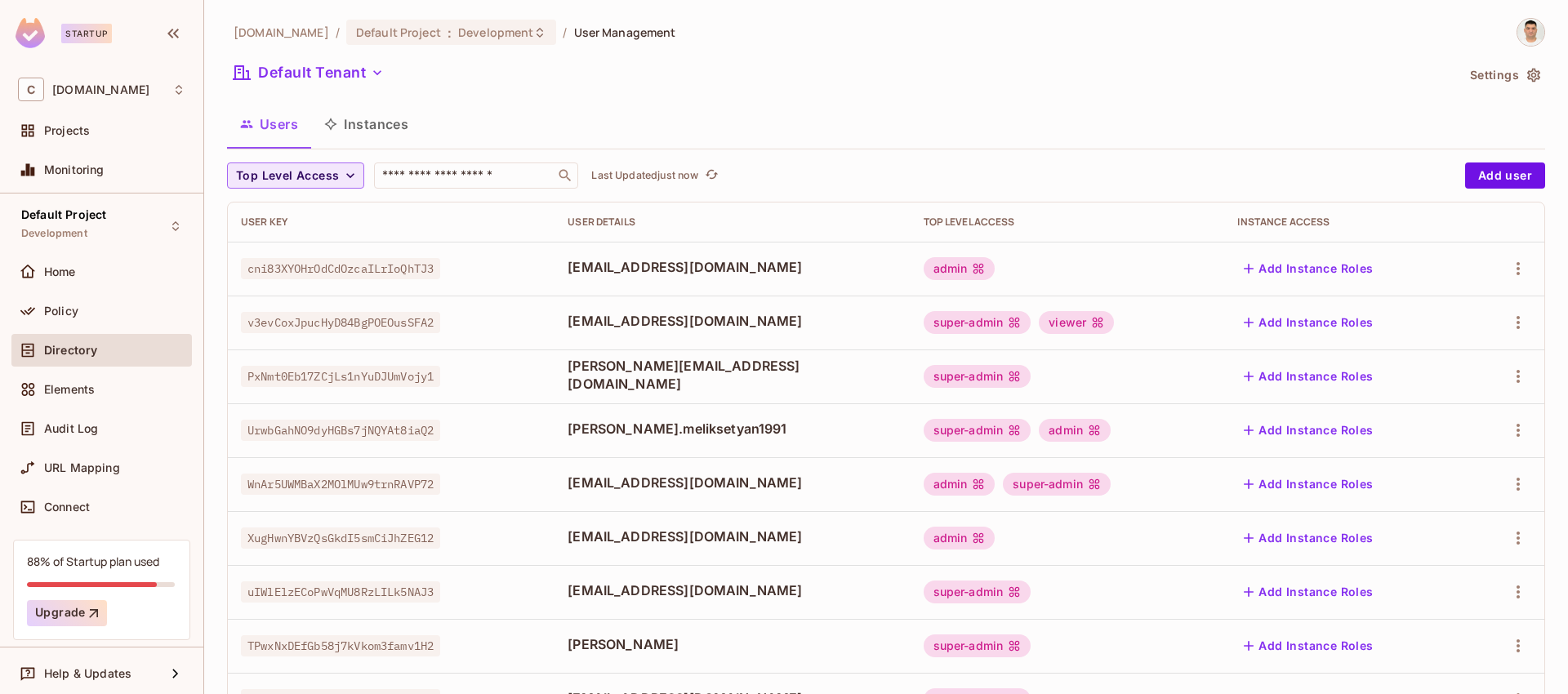
click at [278, 176] on span "Top Level Access" at bounding box center [287, 175] width 103 height 21
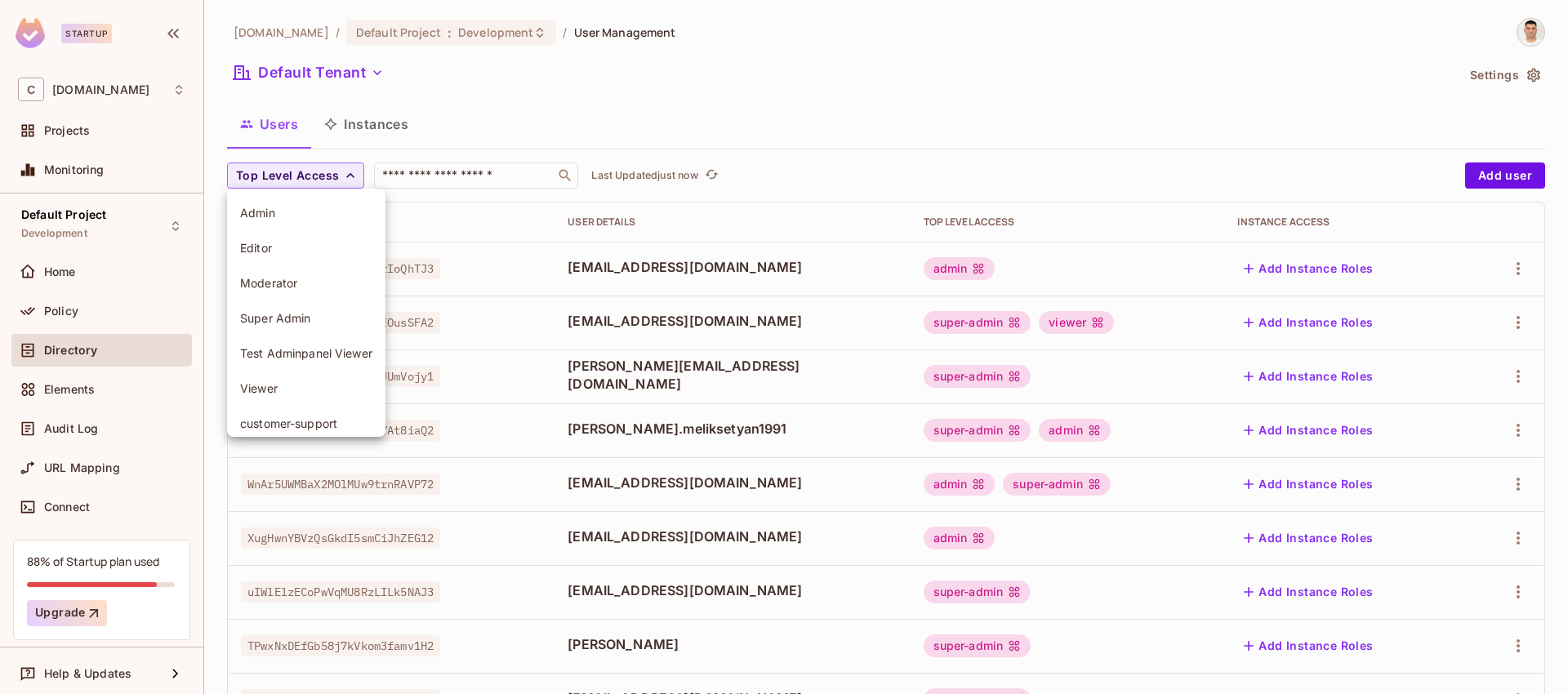
drag, startPoint x: 282, startPoint y: 388, endPoint x: 293, endPoint y: 376, distance: 16.3
click at [282, 388] on span "Viewer" at bounding box center [307, 388] width 132 height 15
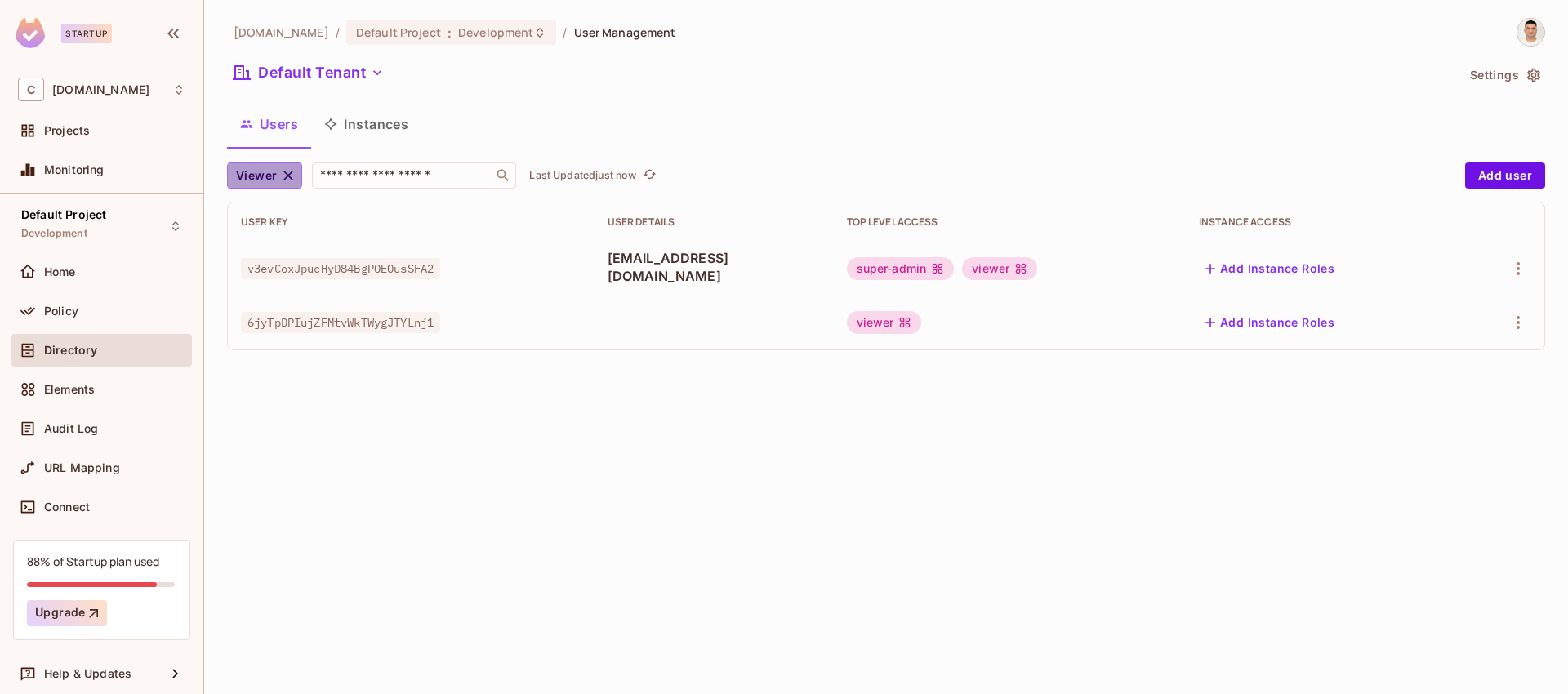
click at [286, 180] on icon "button" at bounding box center [288, 175] width 16 height 16
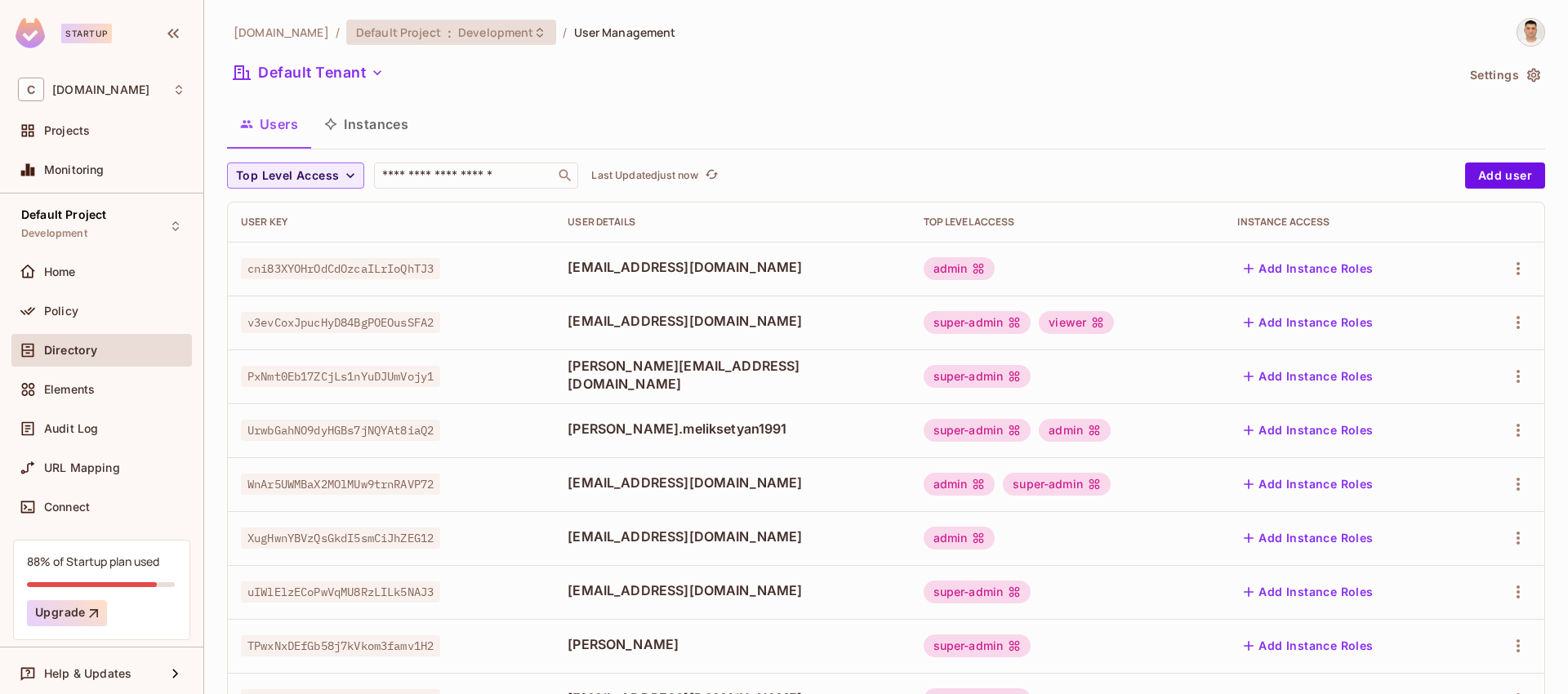
click at [533, 30] on icon at bounding box center [539, 32] width 13 height 13
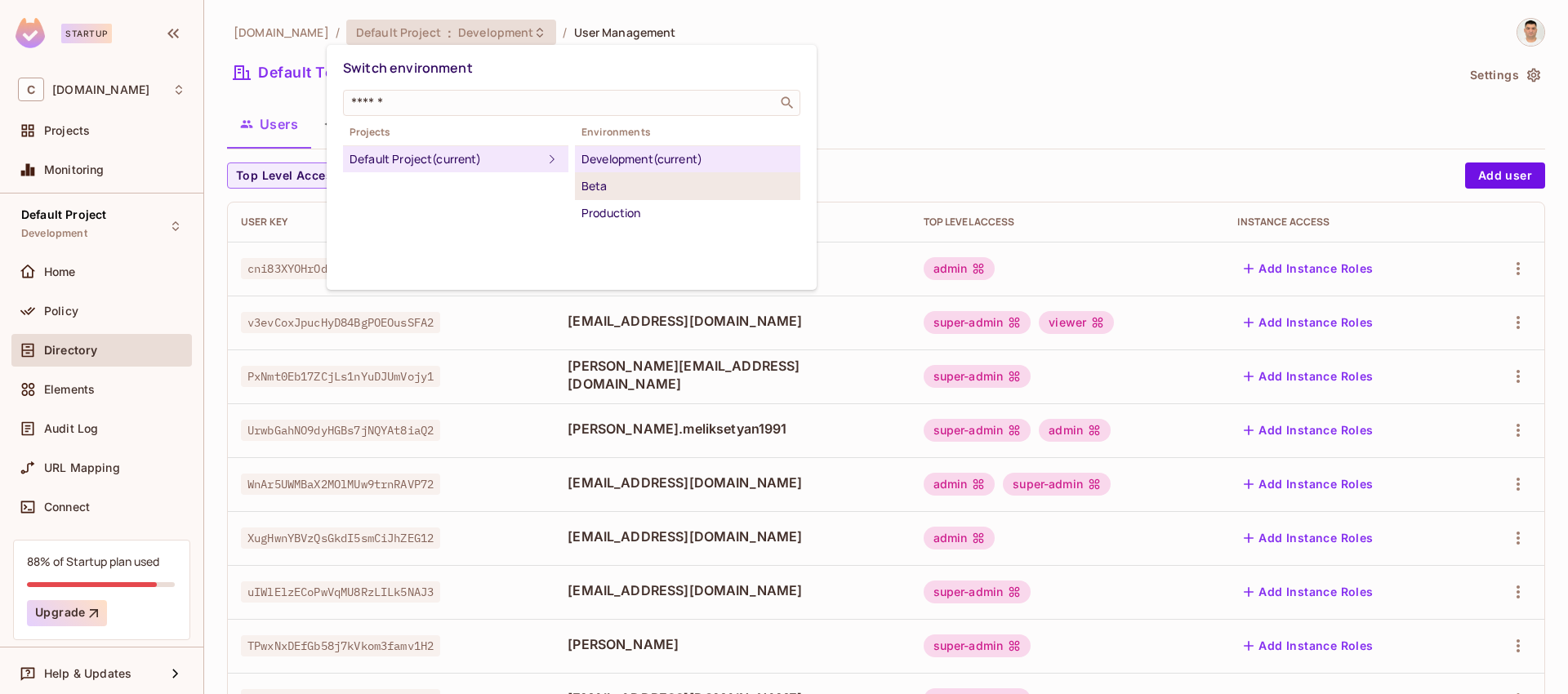
click at [640, 190] on div "Beta" at bounding box center [687, 186] width 212 height 20
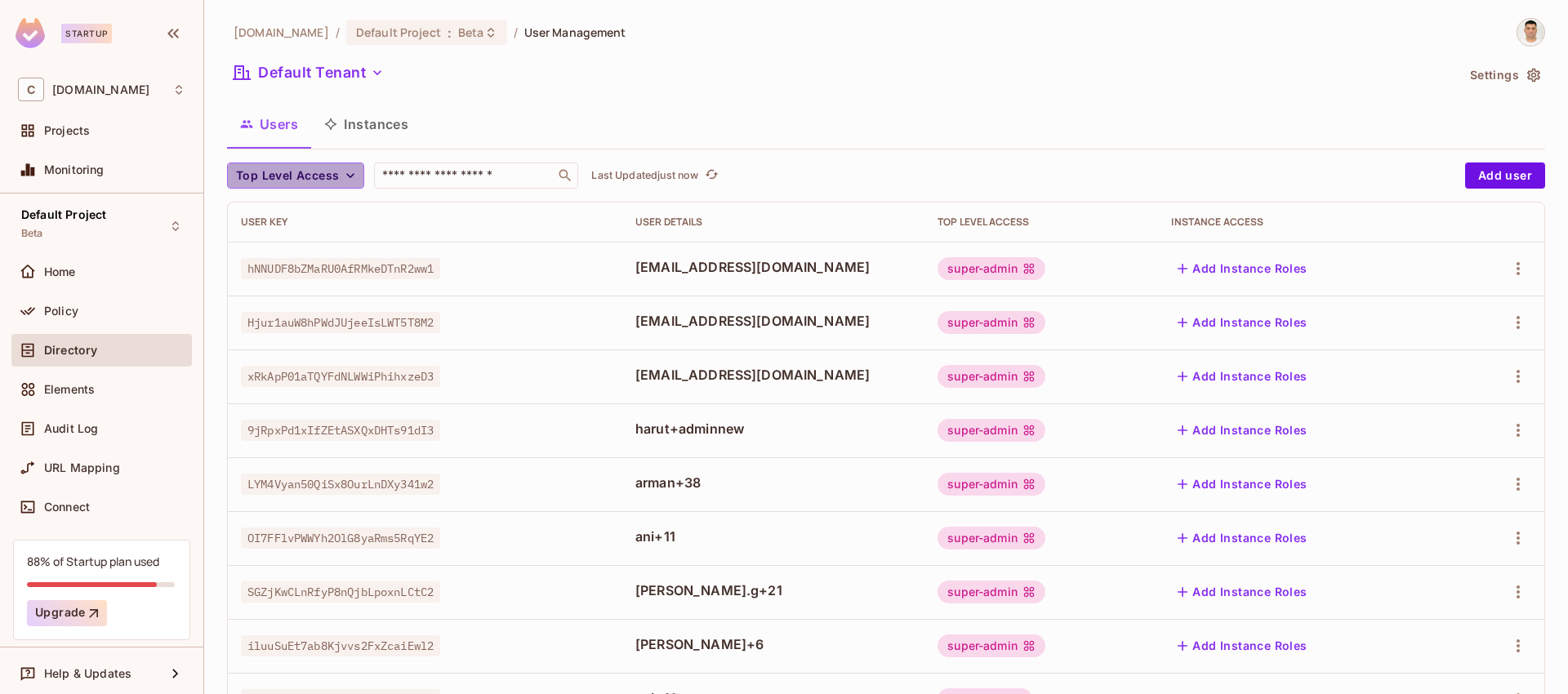
click at [335, 174] on span "Top Level Access" at bounding box center [287, 175] width 103 height 21
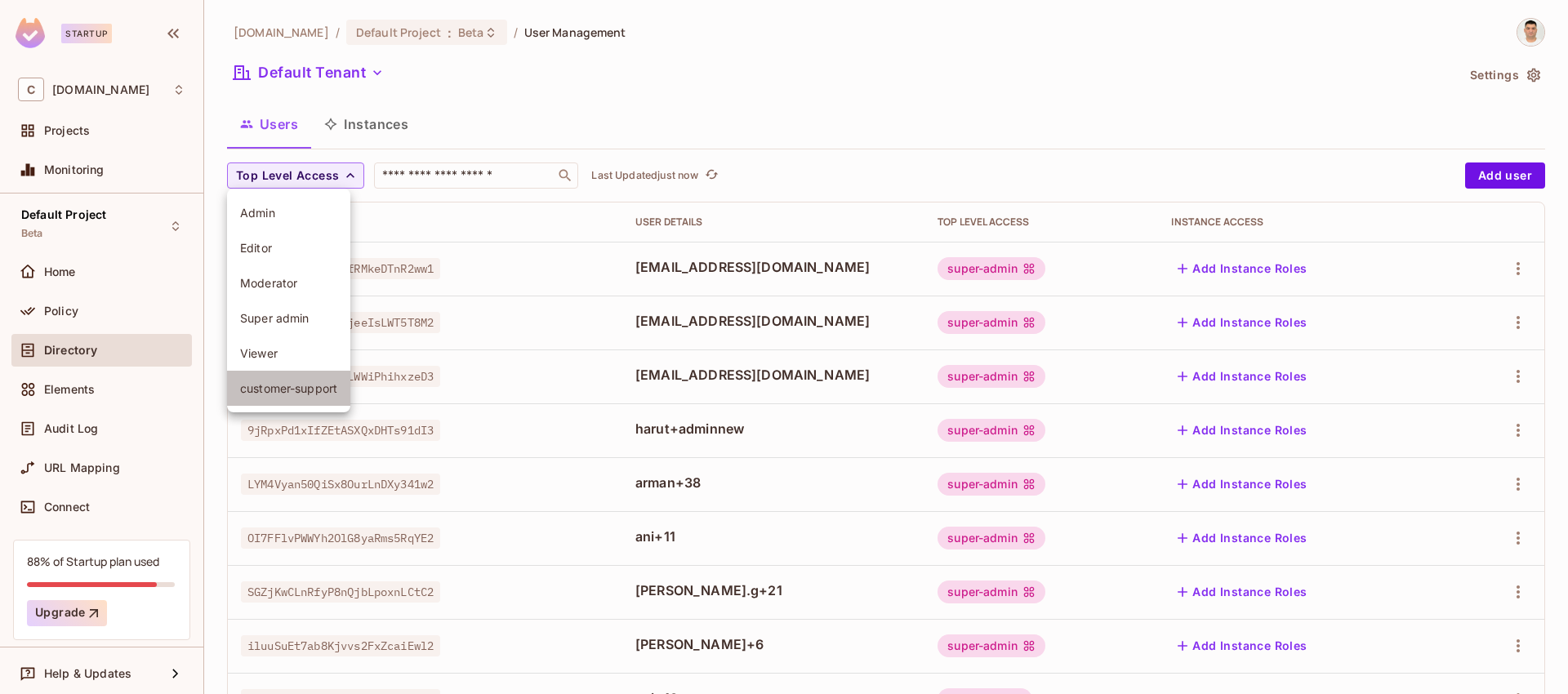
click at [304, 388] on span "customer-support" at bounding box center [289, 388] width 97 height 15
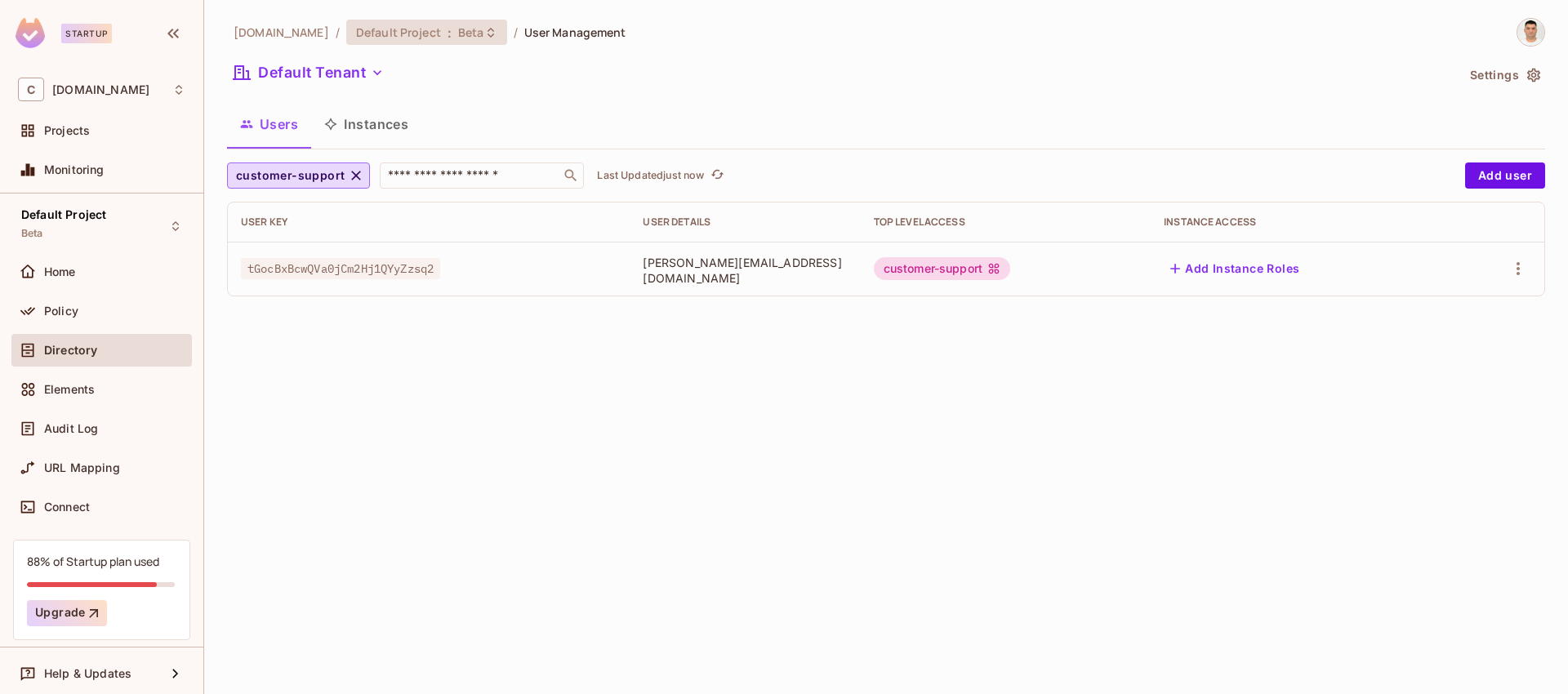
click at [485, 33] on icon at bounding box center [491, 32] width 13 height 13
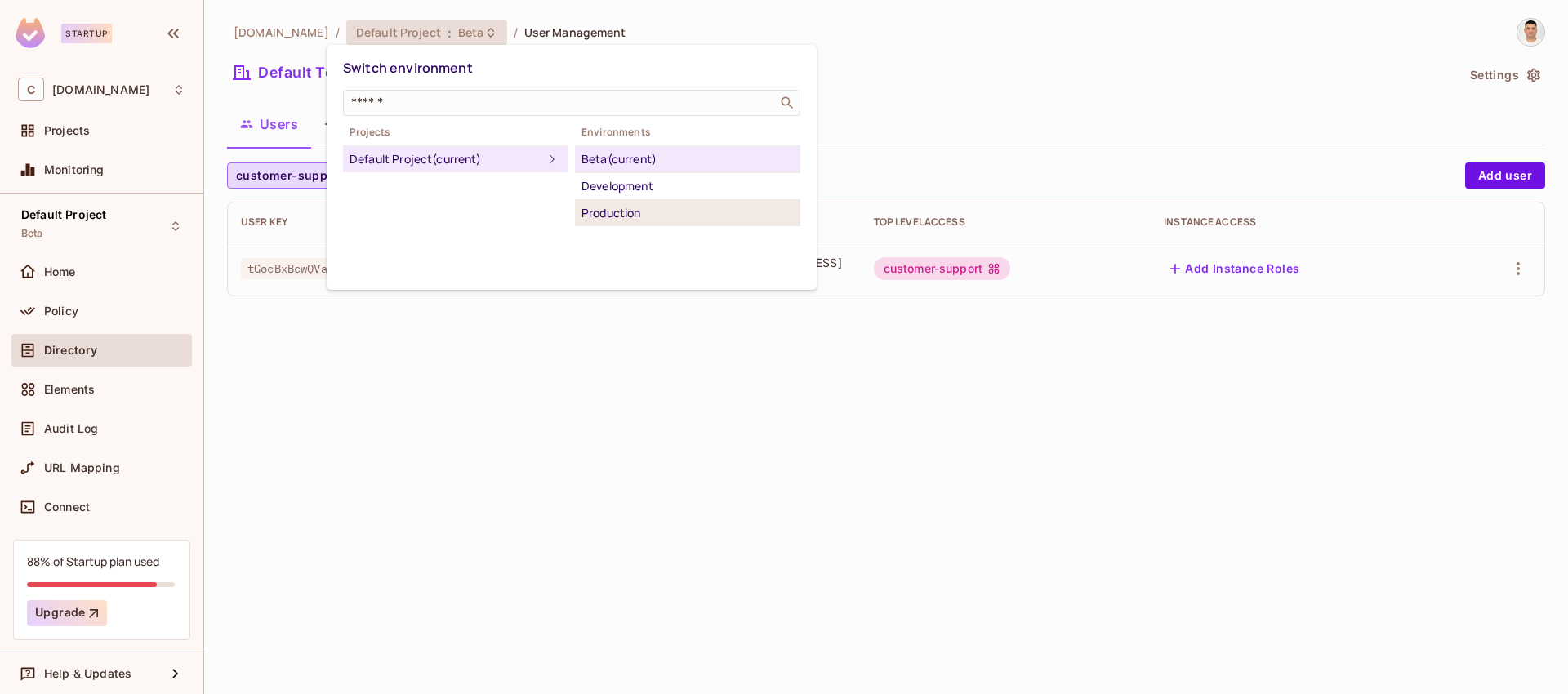
click at [636, 209] on div "Production" at bounding box center [687, 213] width 212 height 20
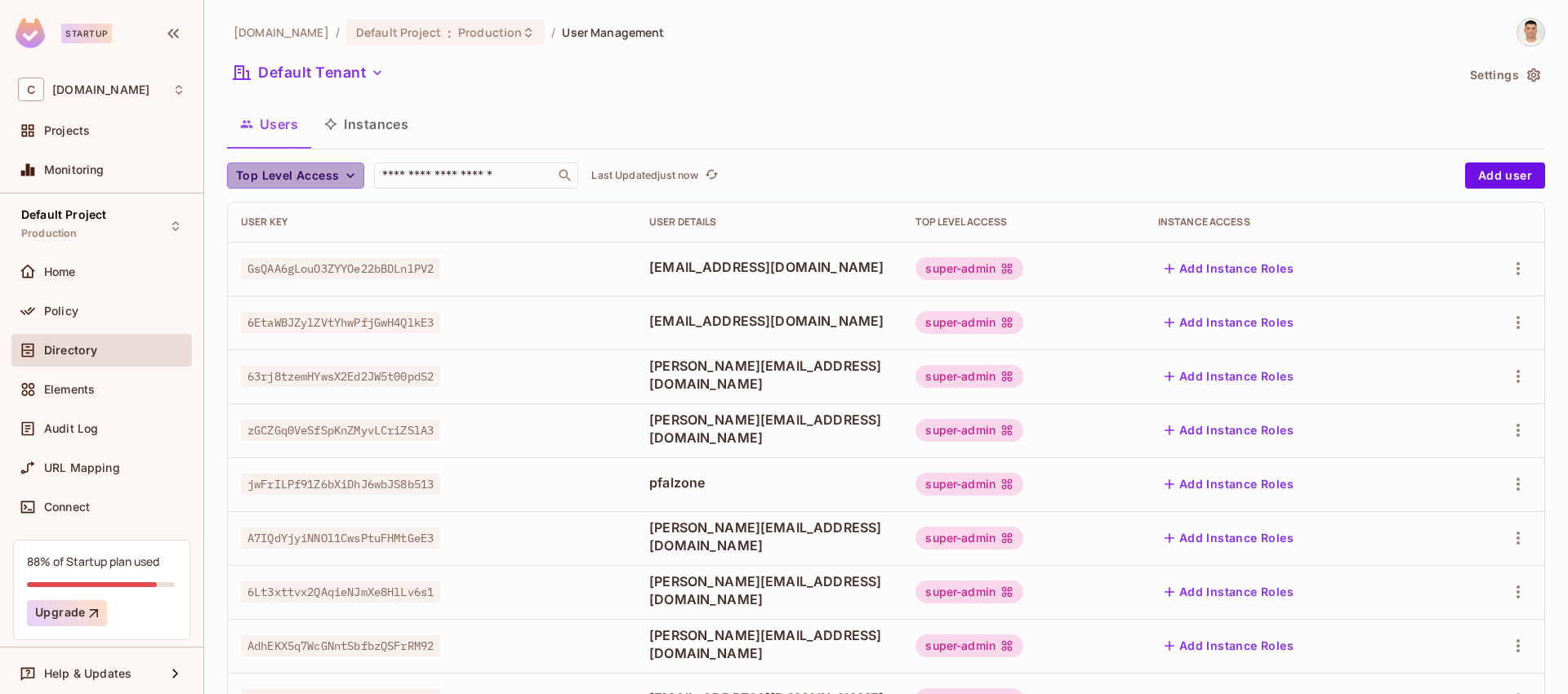
click at [323, 171] on span "Top Level Access" at bounding box center [287, 175] width 103 height 21
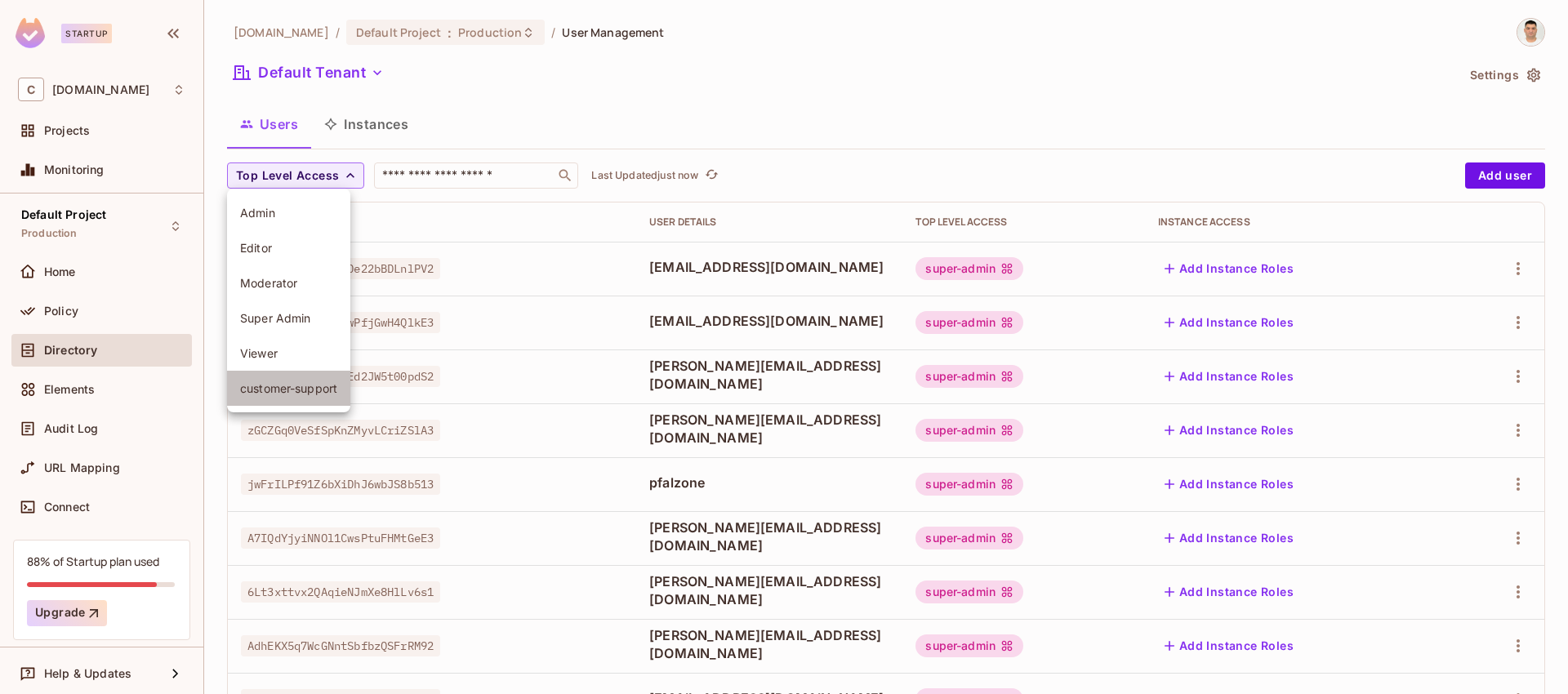
click at [302, 386] on span "customer-support" at bounding box center [289, 388] width 97 height 15
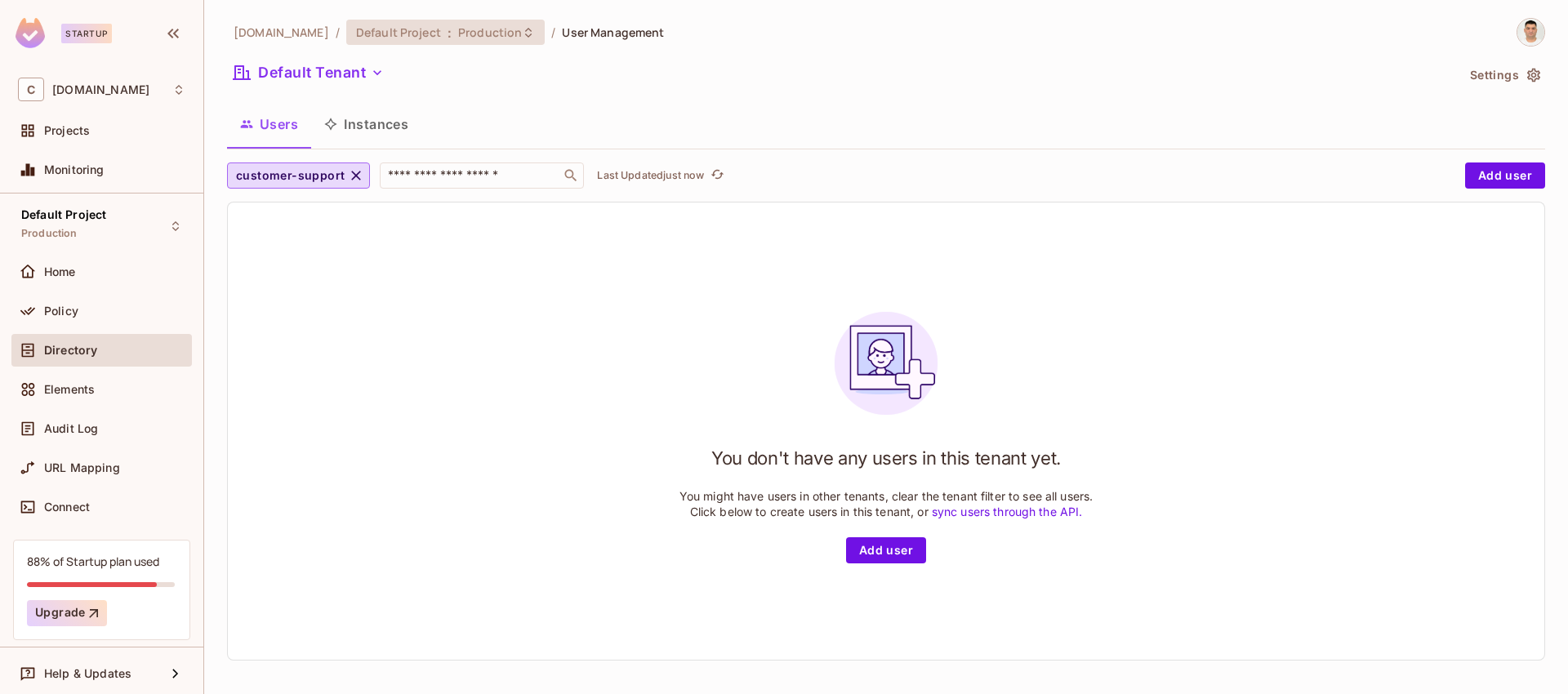
click at [495, 35] on span "Production" at bounding box center [489, 31] width 63 height 15
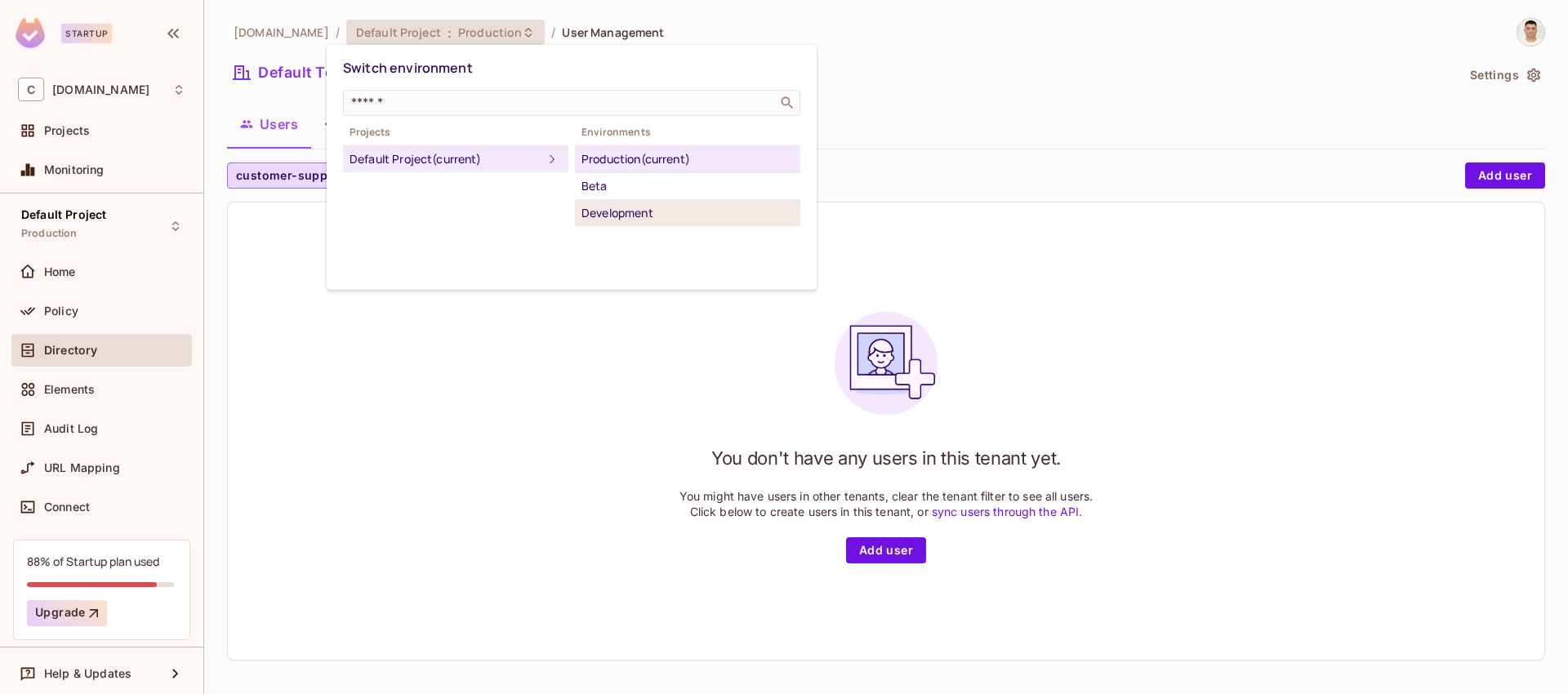
click at [630, 219] on div "Development" at bounding box center [687, 213] width 212 height 20
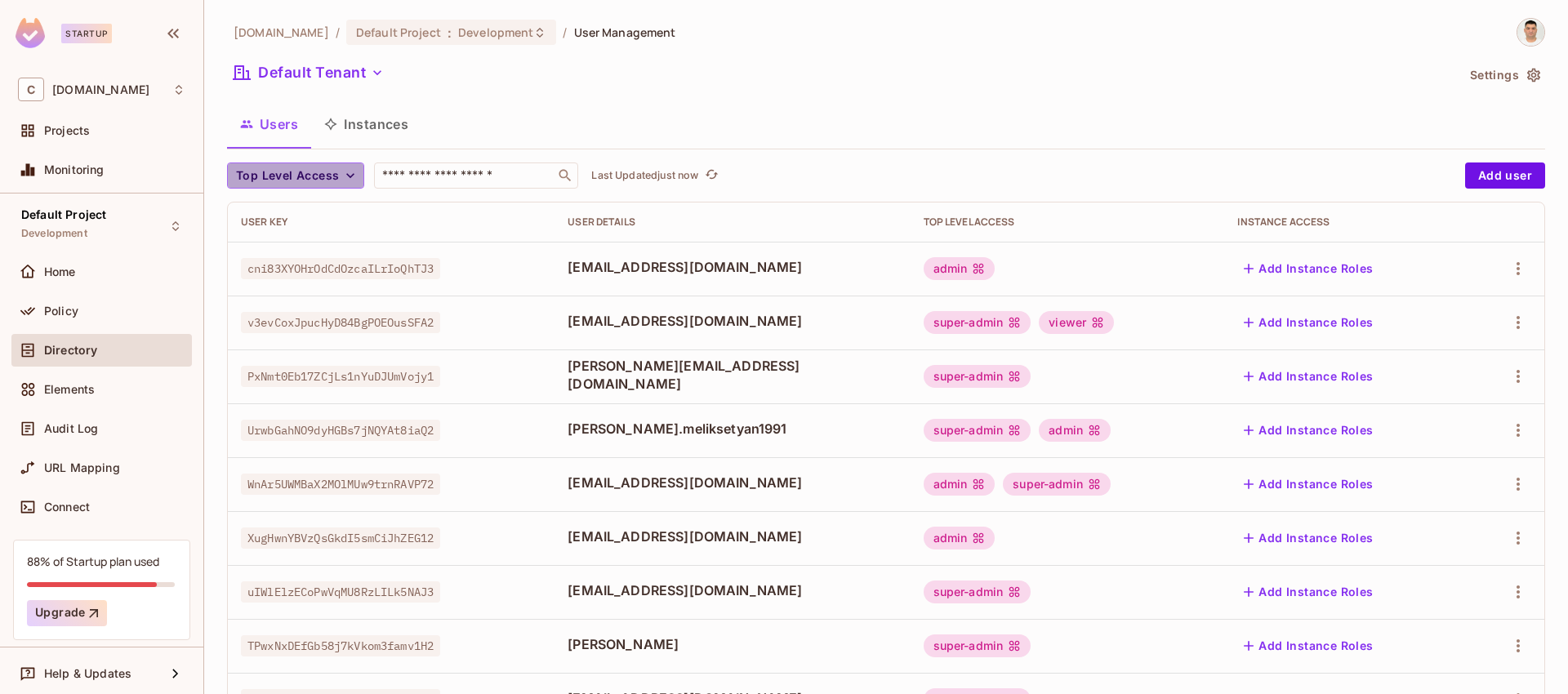
click at [329, 176] on span "Top Level Access" at bounding box center [287, 175] width 103 height 21
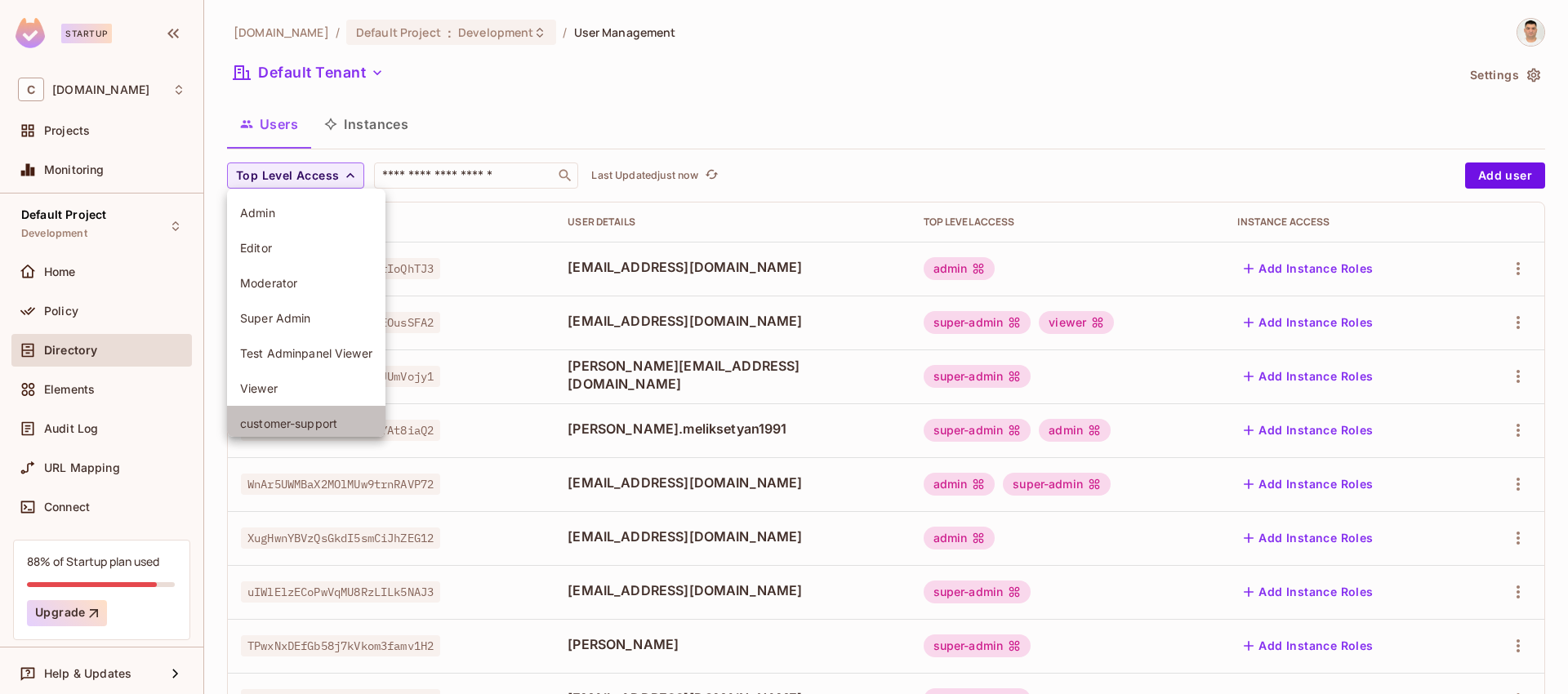
click at [322, 428] on span "customer-support" at bounding box center [307, 423] width 132 height 15
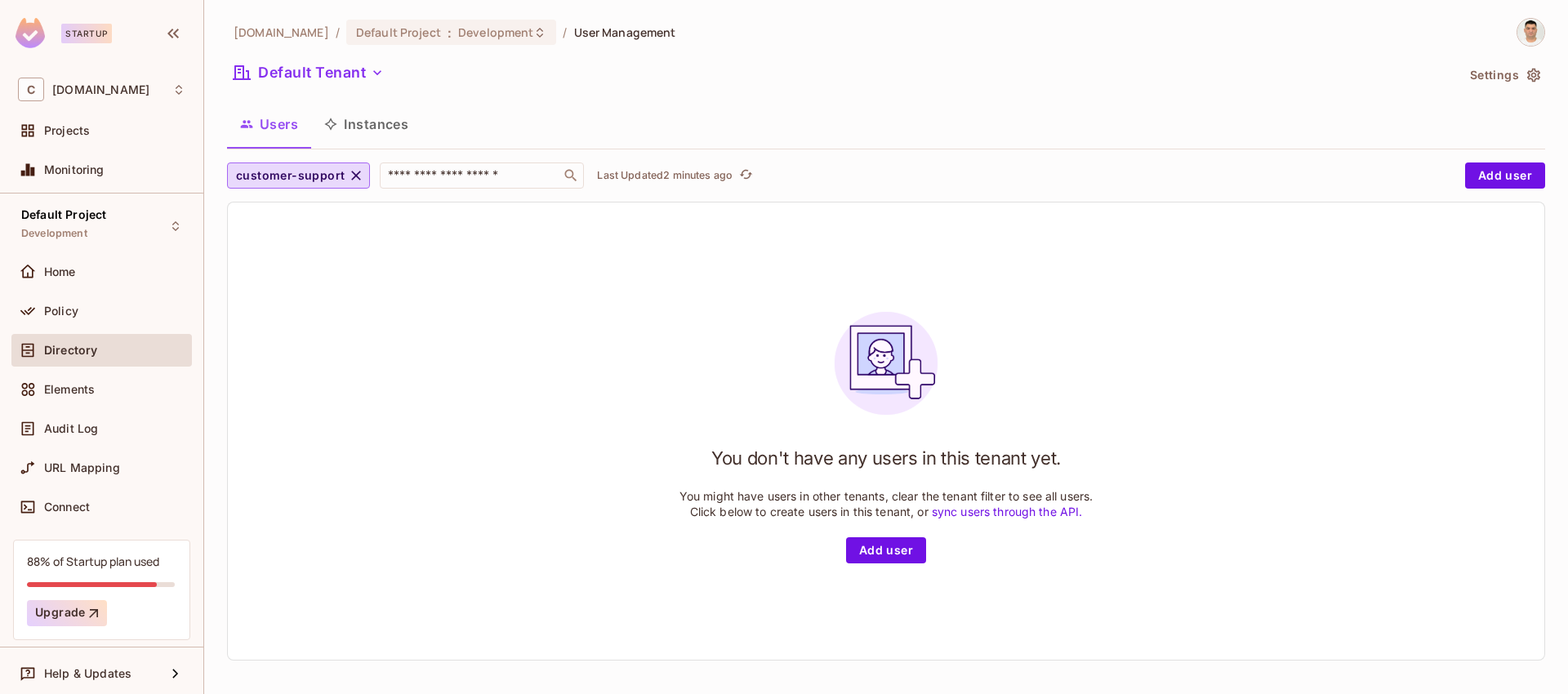
click at [346, 335] on div "You don't have any users in this tenant yet. You might have users in other tena…" at bounding box center [886, 432] width 1316 height 458
